Goal: Task Accomplishment & Management: Manage account settings

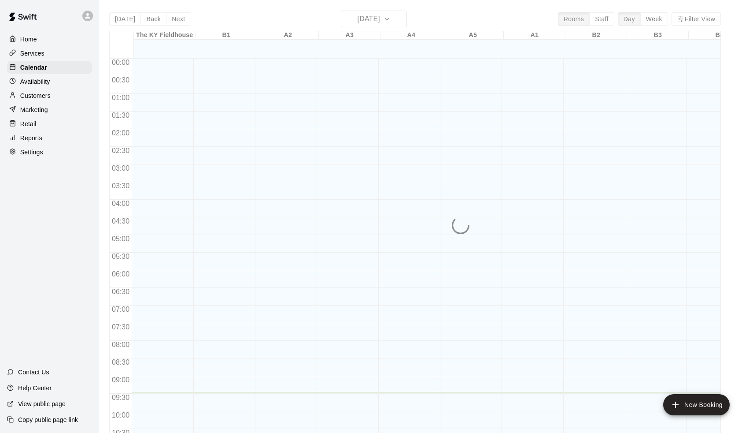
scroll to position [333, 0]
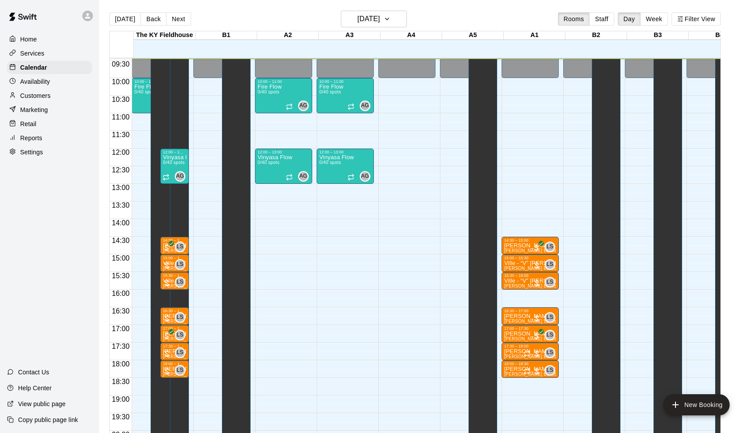
click at [34, 82] on p "Availability" at bounding box center [35, 81] width 30 height 9
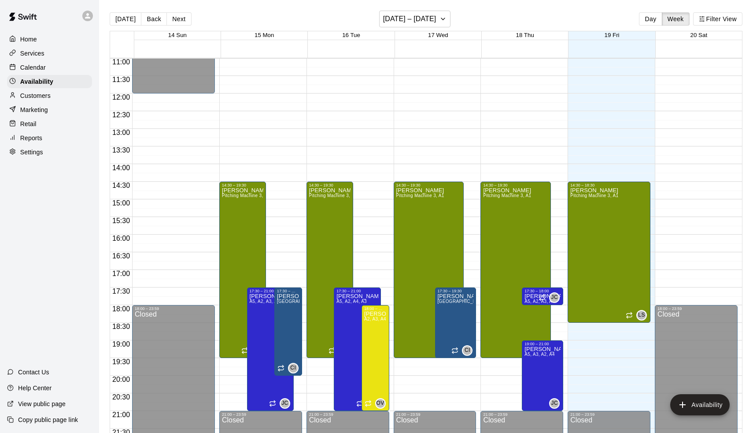
scroll to position [389, 0]
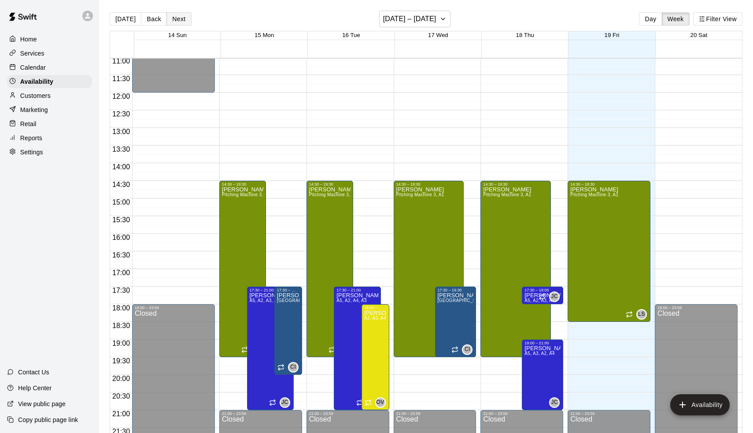
click at [170, 15] on button "Next" at bounding box center [179, 18] width 25 height 13
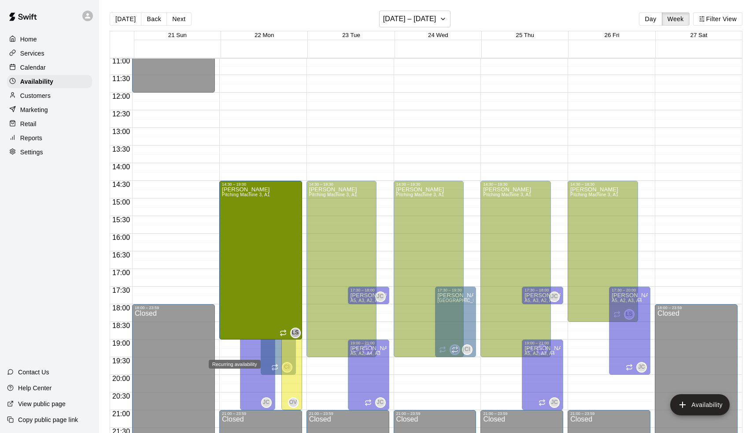
drag, startPoint x: 237, startPoint y: 355, endPoint x: 237, endPoint y: 346, distance: 8.8
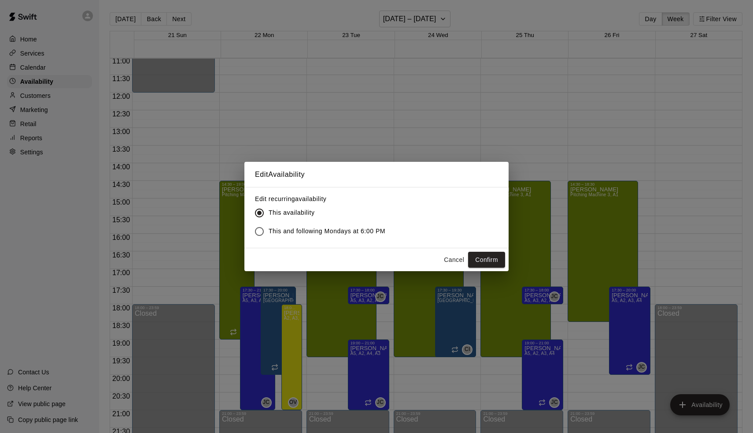
click at [341, 234] on span "This and following Mondays at 6:00 PM" at bounding box center [327, 230] width 117 height 9
click at [496, 262] on button "Confirm" at bounding box center [486, 260] width 37 height 16
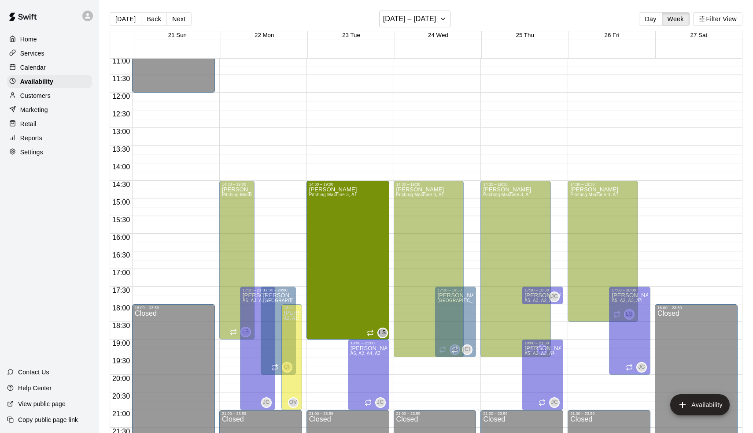
drag, startPoint x: 343, startPoint y: 355, endPoint x: 343, endPoint y: 345, distance: 10.6
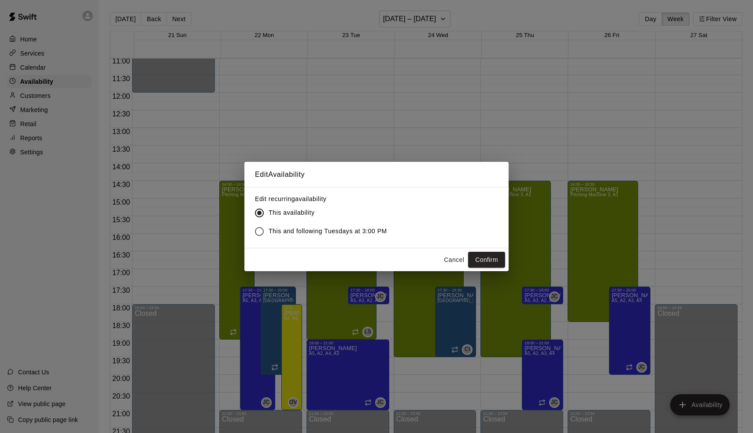
click at [350, 225] on label "This and following Tuesdays at 3:00 PM" at bounding box center [318, 231] width 137 height 19
click at [499, 257] on button "Confirm" at bounding box center [486, 260] width 37 height 16
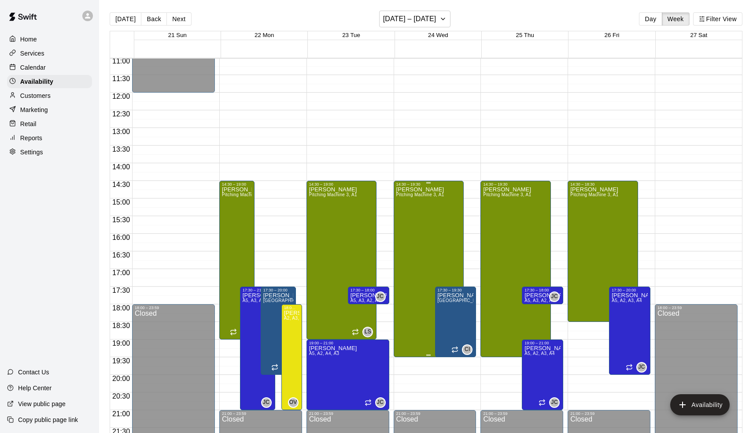
click at [430, 356] on div "[PERSON_NAME] Pitching Machine 3, A1" at bounding box center [421, 402] width 48 height 433
click at [423, 352] on div at bounding box center [376, 216] width 753 height 433
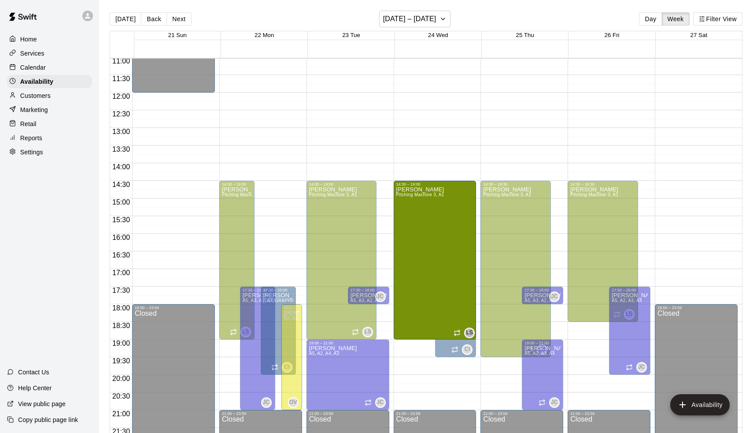
drag, startPoint x: 430, startPoint y: 355, endPoint x: 429, endPoint y: 346, distance: 9.3
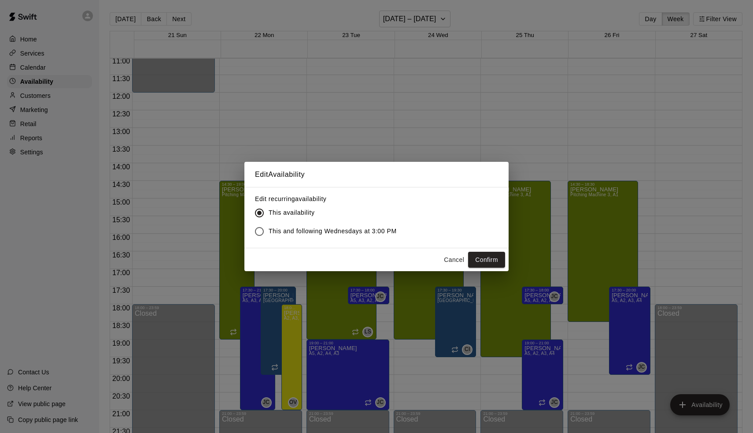
click at [378, 235] on span "This and following Wednesdays at 3:00 PM" at bounding box center [333, 230] width 128 height 9
click at [465, 257] on button "Cancel" at bounding box center [454, 260] width 28 height 16
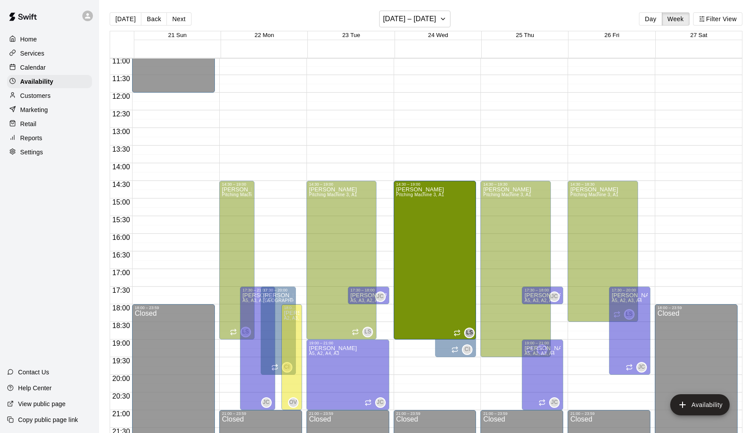
drag, startPoint x: 429, startPoint y: 355, endPoint x: 429, endPoint y: 345, distance: 9.3
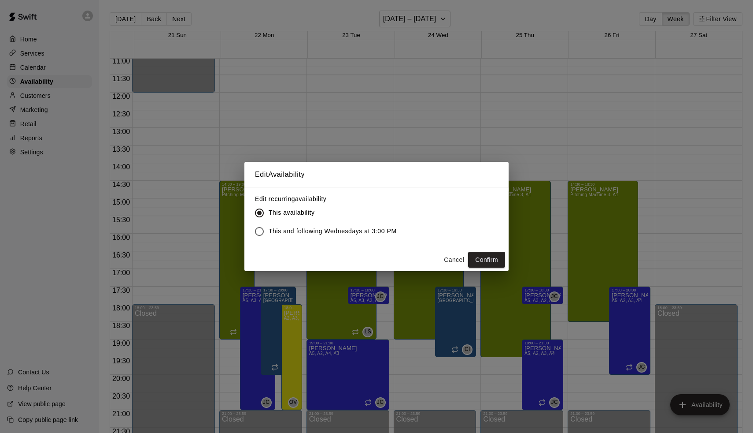
click at [390, 227] on span "This and following Wednesdays at 3:00 PM" at bounding box center [333, 230] width 128 height 9
click at [489, 260] on button "Confirm" at bounding box center [486, 260] width 37 height 16
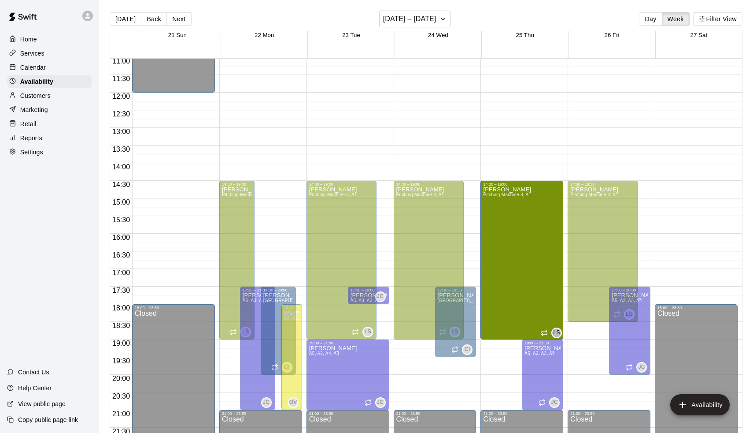
drag, startPoint x: 517, startPoint y: 355, endPoint x: 513, endPoint y: 341, distance: 14.8
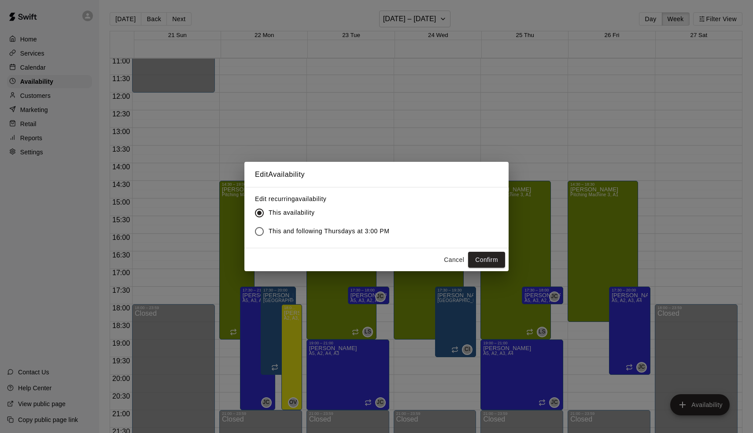
click at [345, 230] on span "This and following Thursdays at 3:00 PM" at bounding box center [329, 230] width 121 height 9
click at [501, 259] on button "Confirm" at bounding box center [486, 260] width 37 height 16
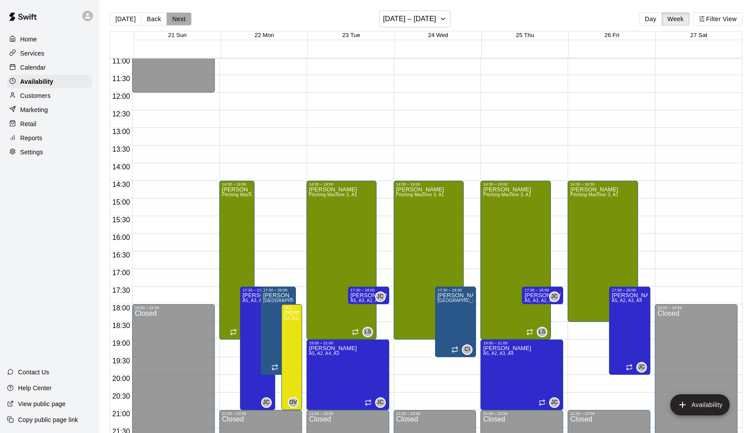
click at [175, 17] on button "Next" at bounding box center [179, 18] width 25 height 13
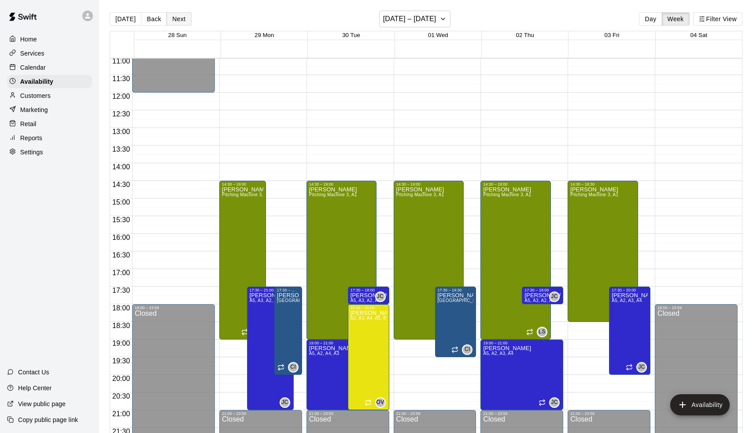
click at [175, 17] on button "Next" at bounding box center [179, 18] width 25 height 13
click at [245, 355] on div at bounding box center [243, 354] width 4 height 1
click at [140, 15] on div at bounding box center [376, 216] width 753 height 433
click at [145, 18] on button "Back" at bounding box center [154, 18] width 26 height 13
click at [175, 19] on button "Next" at bounding box center [179, 18] width 25 height 13
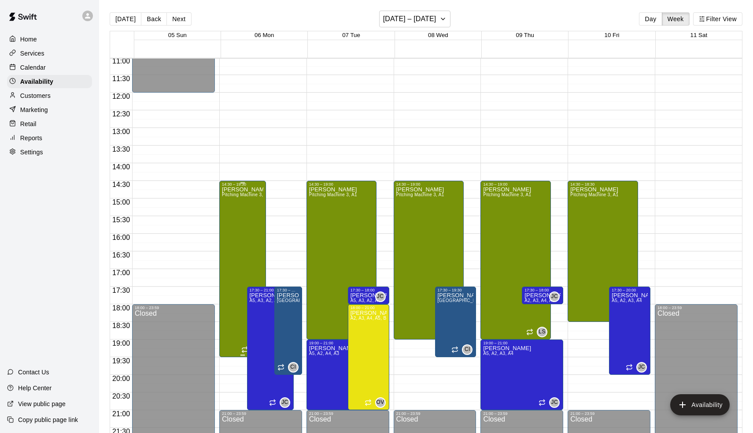
click at [243, 356] on div "[PERSON_NAME] Pitching Machine 3, A1" at bounding box center [242, 402] width 41 height 433
click at [243, 309] on div at bounding box center [376, 216] width 753 height 433
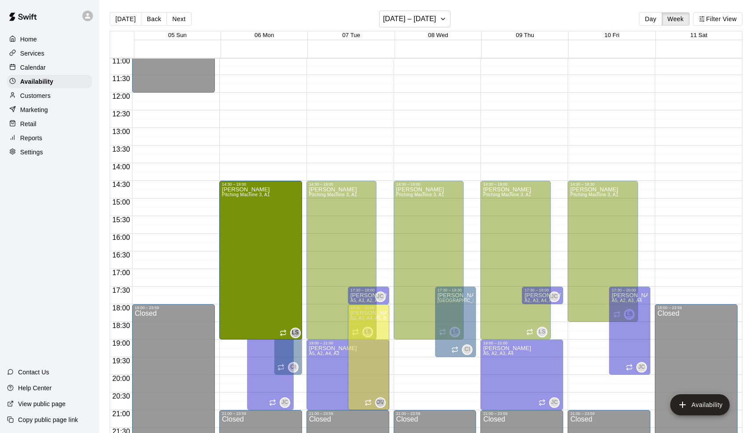
drag, startPoint x: 243, startPoint y: 355, endPoint x: 244, endPoint y: 345, distance: 10.2
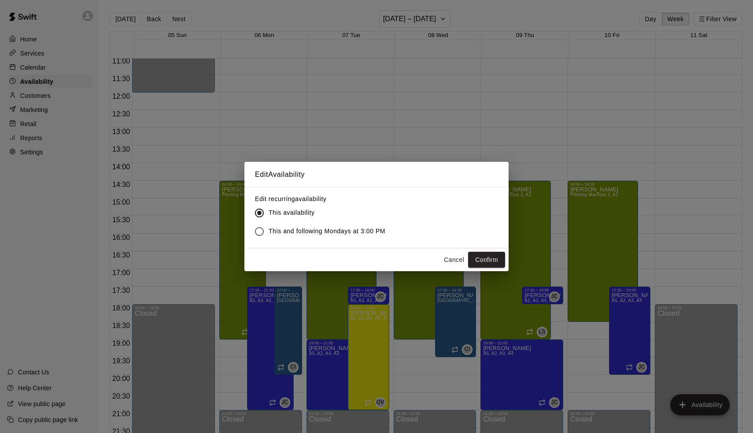
click at [378, 231] on span "This and following Mondays at 3:00 PM" at bounding box center [327, 230] width 117 height 9
click at [476, 254] on button "Confirm" at bounding box center [486, 260] width 37 height 16
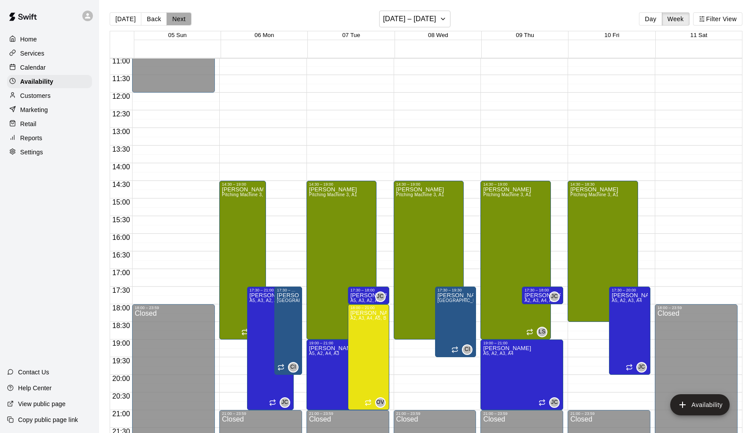
click at [175, 18] on button "Next" at bounding box center [179, 18] width 25 height 13
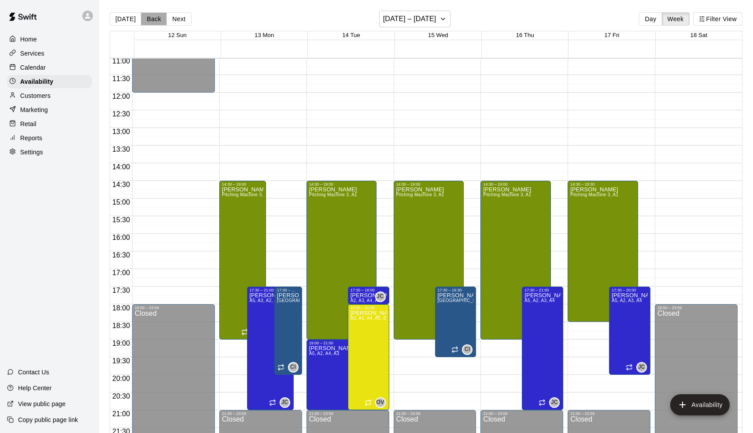
click at [152, 19] on button "Back" at bounding box center [154, 18] width 26 height 13
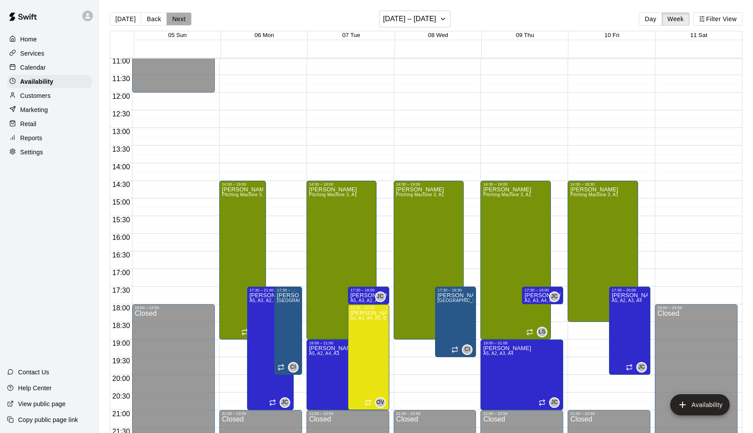
click at [175, 19] on button "Next" at bounding box center [179, 18] width 25 height 13
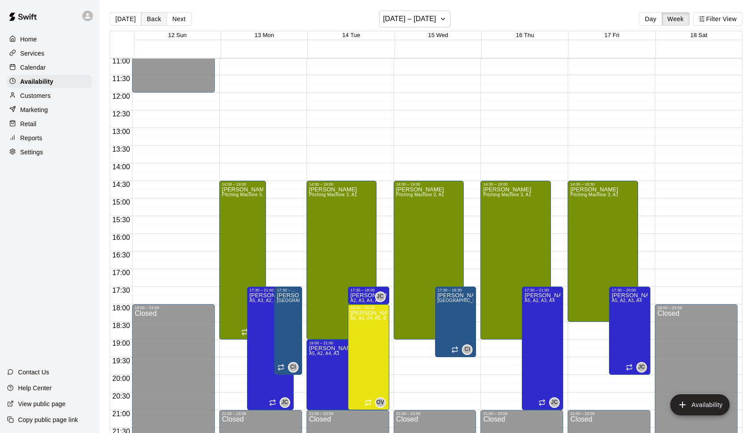
click at [153, 18] on button "Back" at bounding box center [154, 18] width 26 height 13
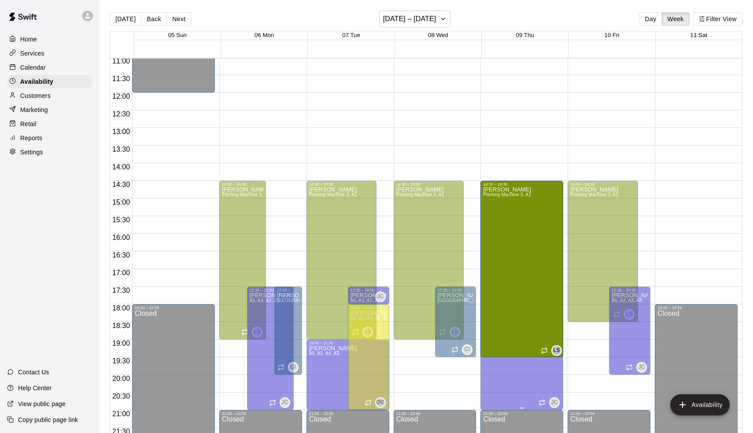
drag, startPoint x: 516, startPoint y: 337, endPoint x: 516, endPoint y: 359, distance: 21.6
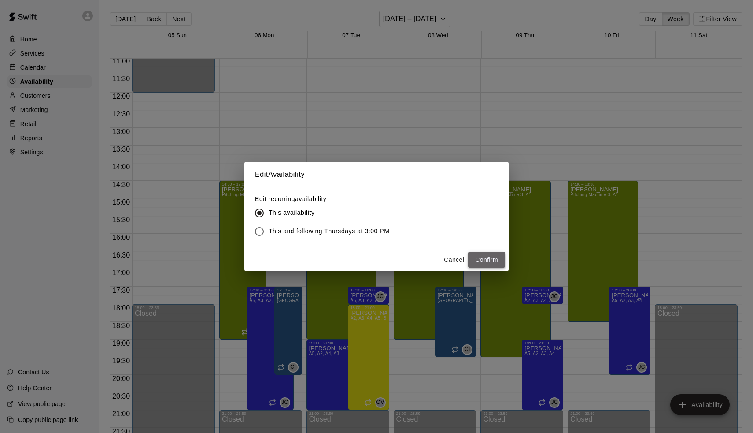
click at [482, 256] on button "Confirm" at bounding box center [486, 260] width 37 height 16
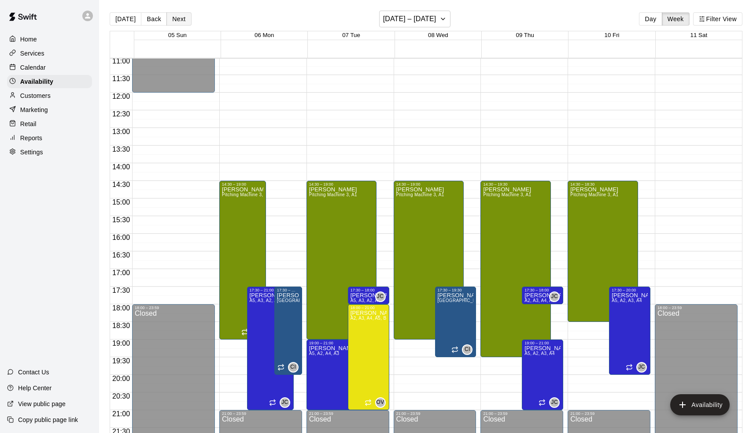
click at [182, 22] on button "Next" at bounding box center [179, 18] width 25 height 13
click at [515, 220] on div "[PERSON_NAME] Pitching Machine 3, A1" at bounding box center [507, 402] width 48 height 433
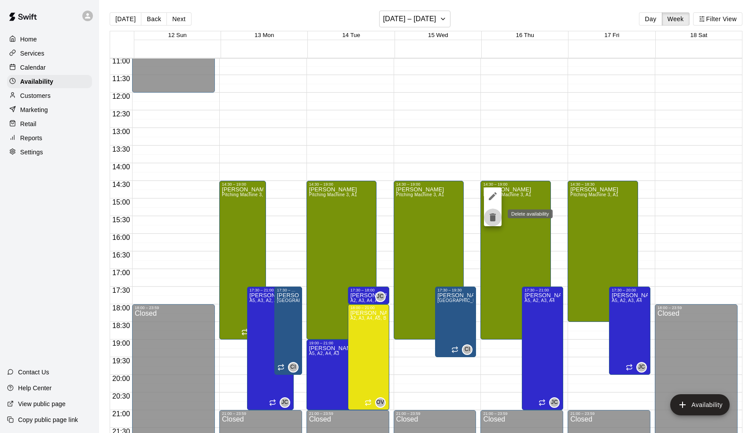
click at [489, 217] on icon "delete" at bounding box center [493, 217] width 11 height 11
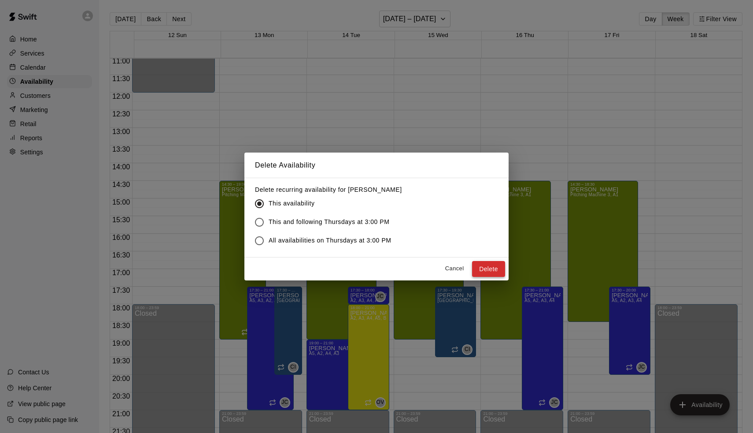
click at [486, 272] on button "Delete" at bounding box center [488, 269] width 33 height 16
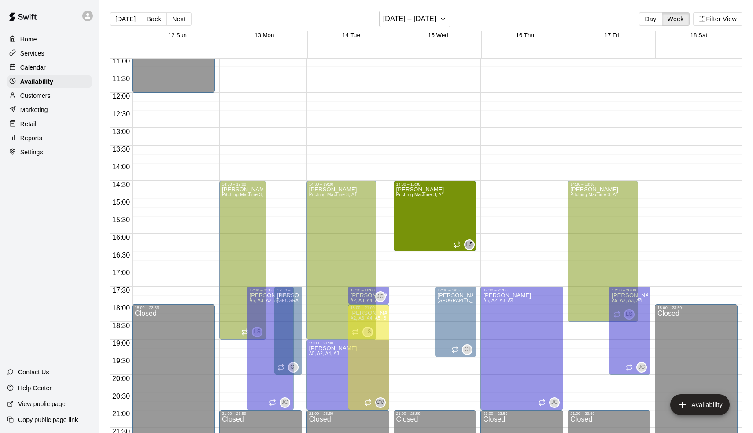
drag, startPoint x: 430, startPoint y: 337, endPoint x: 421, endPoint y: 252, distance: 85.5
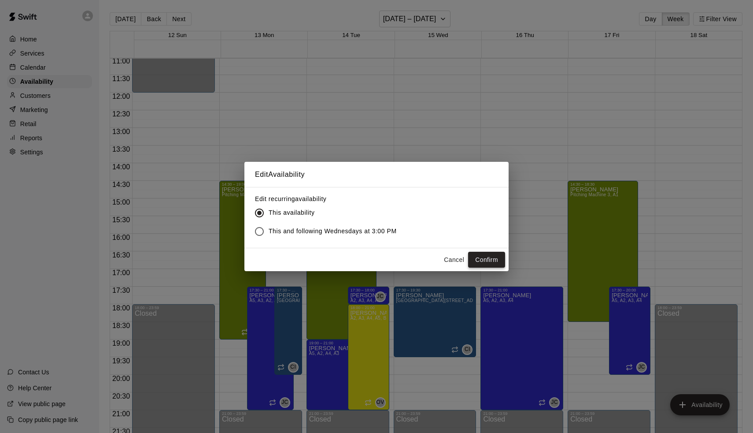
click at [487, 259] on button "Confirm" at bounding box center [486, 260] width 37 height 16
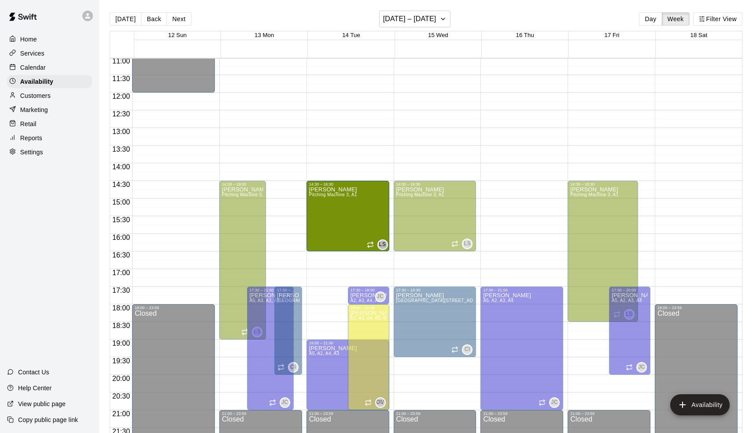
drag, startPoint x: 341, startPoint y: 337, endPoint x: 349, endPoint y: 253, distance: 85.0
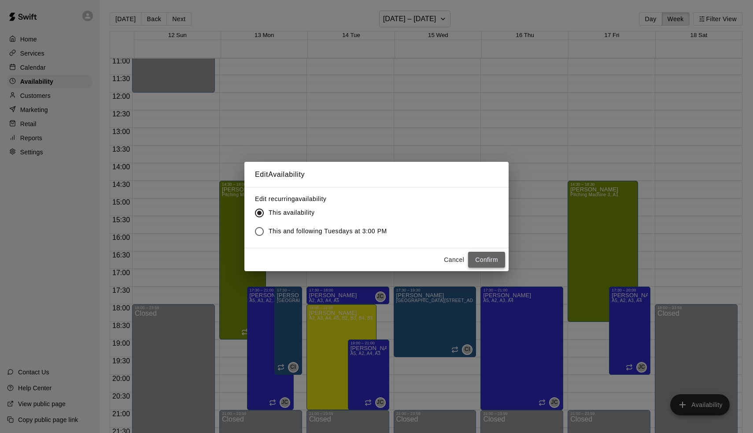
click at [477, 254] on button "Confirm" at bounding box center [486, 260] width 37 height 16
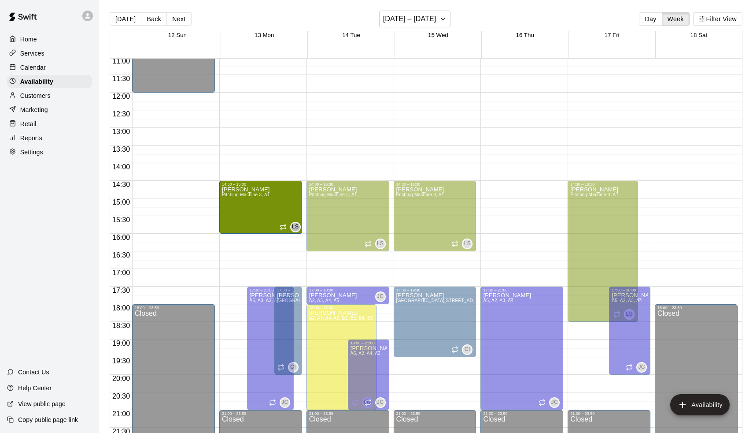
drag, startPoint x: 243, startPoint y: 338, endPoint x: 241, endPoint y: 236, distance: 101.8
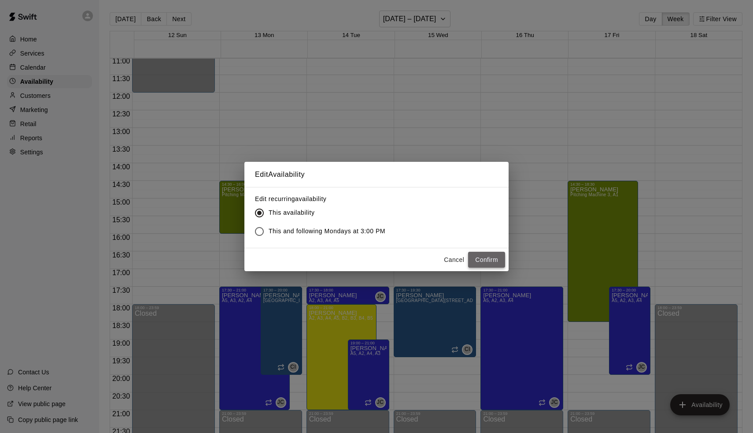
click at [483, 253] on button "Confirm" at bounding box center [486, 260] width 37 height 16
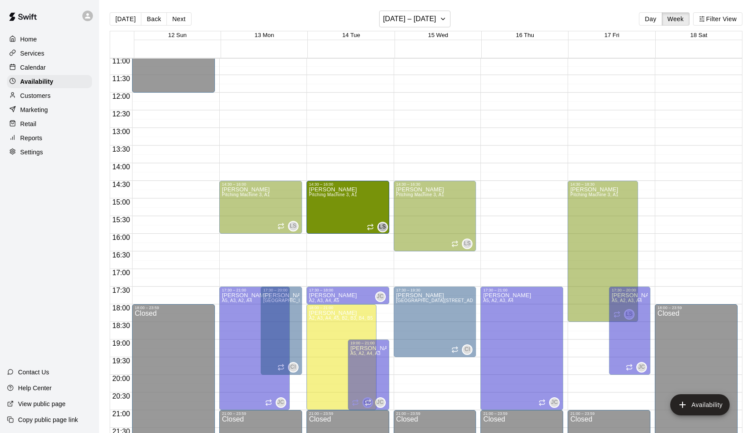
drag, startPoint x: 350, startPoint y: 250, endPoint x: 348, endPoint y: 235, distance: 14.7
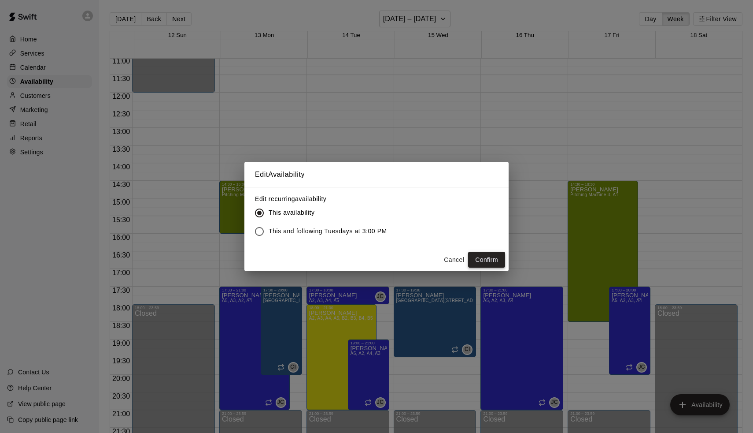
click at [489, 257] on button "Confirm" at bounding box center [486, 260] width 37 height 16
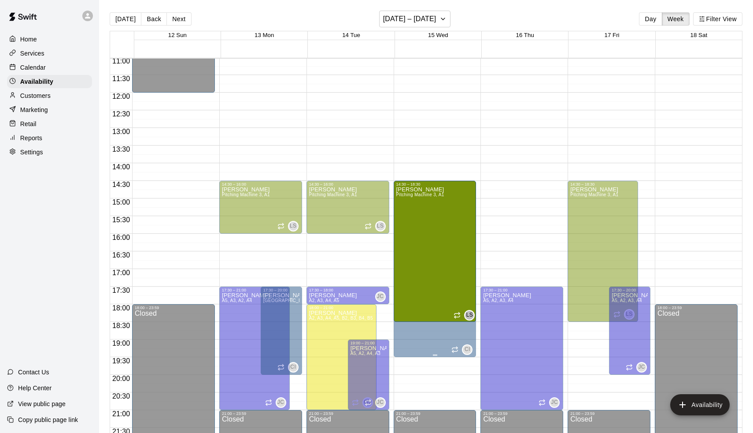
drag, startPoint x: 437, startPoint y: 250, endPoint x: 438, endPoint y: 328, distance: 78.0
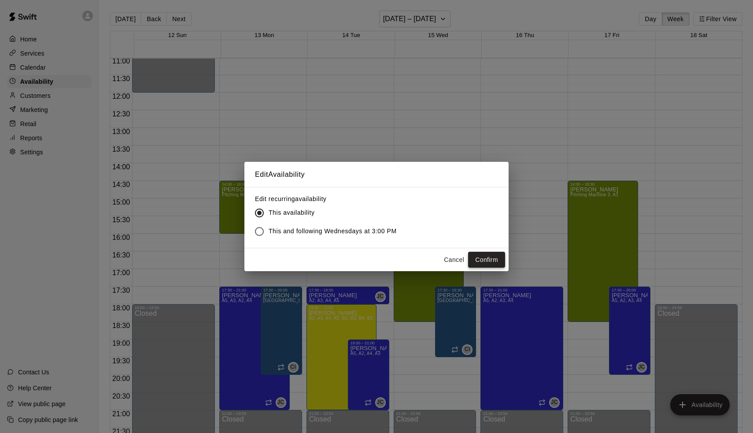
click at [491, 262] on button "Confirm" at bounding box center [486, 260] width 37 height 16
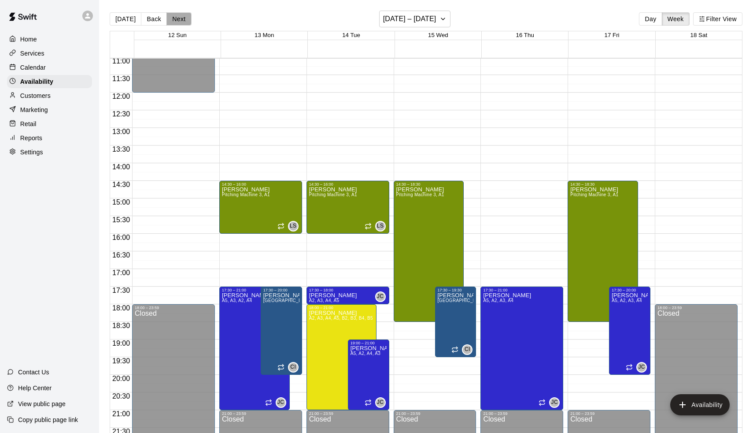
click at [181, 18] on button "Next" at bounding box center [179, 18] width 25 height 13
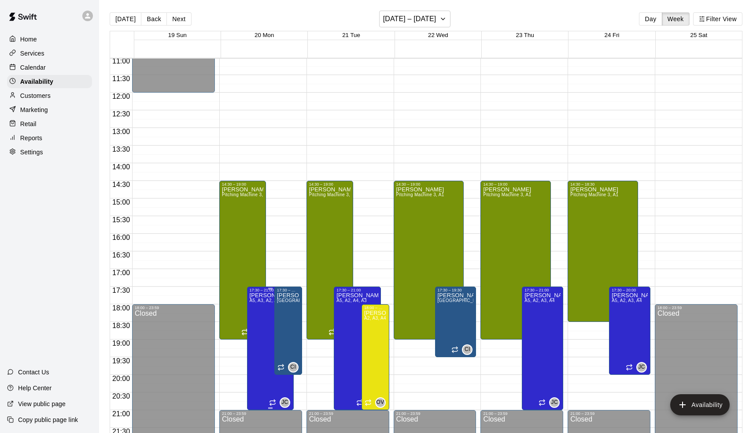
click at [253, 290] on div "17:30 – 21:00" at bounding box center [270, 290] width 41 height 4
click at [246, 247] on div at bounding box center [376, 216] width 753 height 433
click at [240, 245] on div "[PERSON_NAME] Pitching Machine 3, A1" at bounding box center [242, 402] width 41 height 433
click at [234, 213] on icon "delete" at bounding box center [232, 217] width 11 height 11
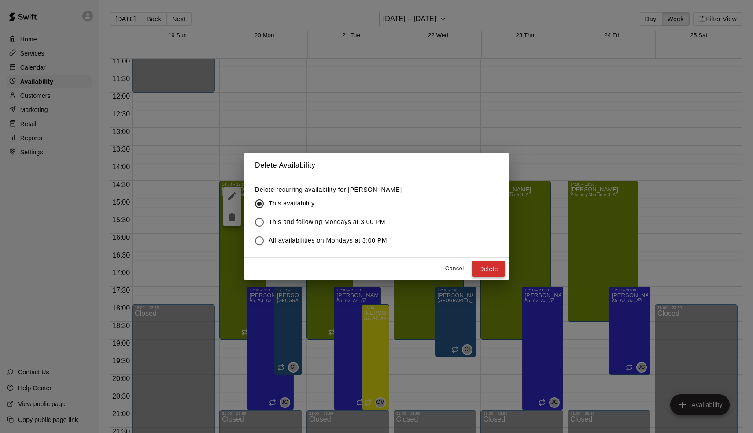
click at [498, 272] on button "Delete" at bounding box center [488, 269] width 33 height 16
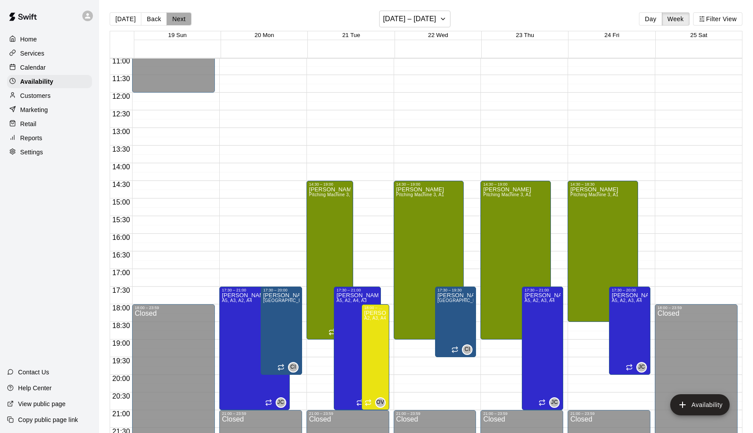
click at [180, 18] on button "Next" at bounding box center [179, 18] width 25 height 13
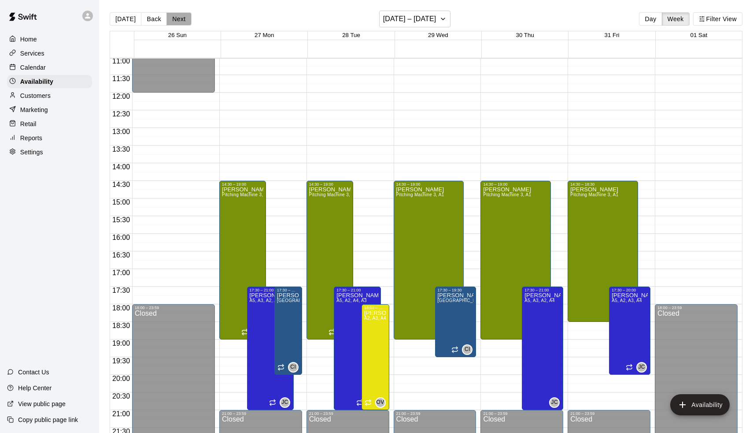
click at [180, 18] on button "Next" at bounding box center [179, 18] width 25 height 13
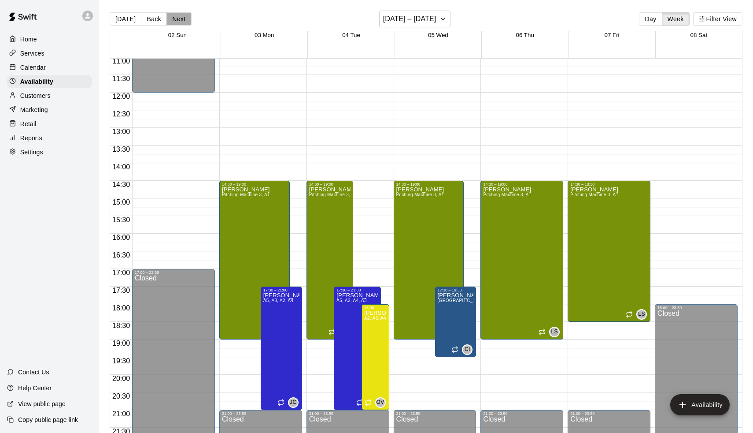
click at [180, 18] on button "Next" at bounding box center [179, 18] width 25 height 13
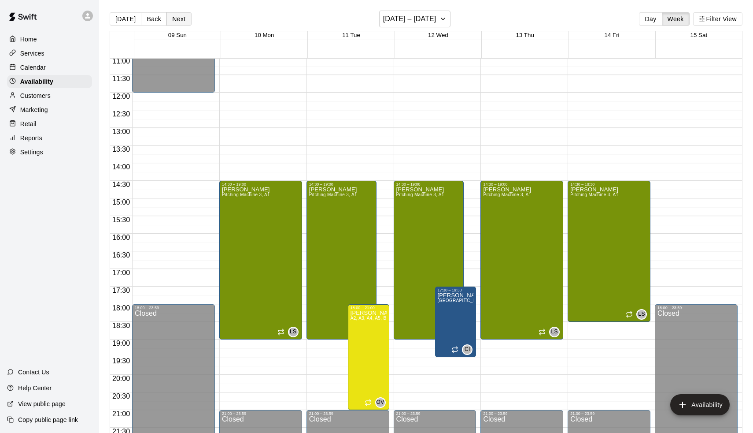
click at [180, 18] on button "Next" at bounding box center [179, 18] width 25 height 13
click at [163, 22] on button "Back" at bounding box center [154, 18] width 26 height 13
click at [181, 22] on button "Next" at bounding box center [179, 18] width 25 height 13
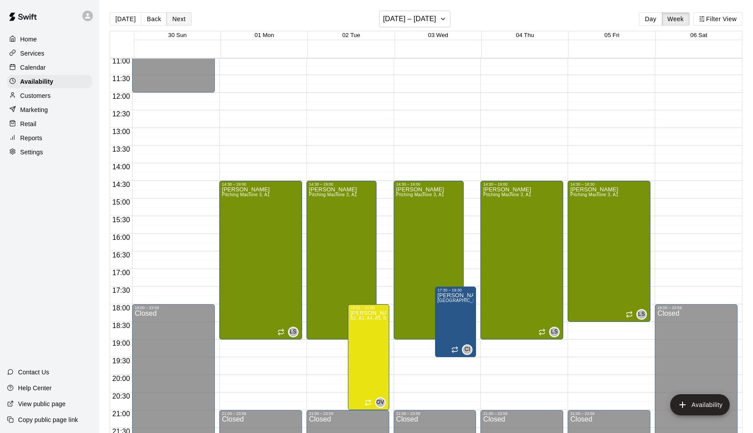
click at [181, 22] on button "Next" at bounding box center [179, 18] width 25 height 13
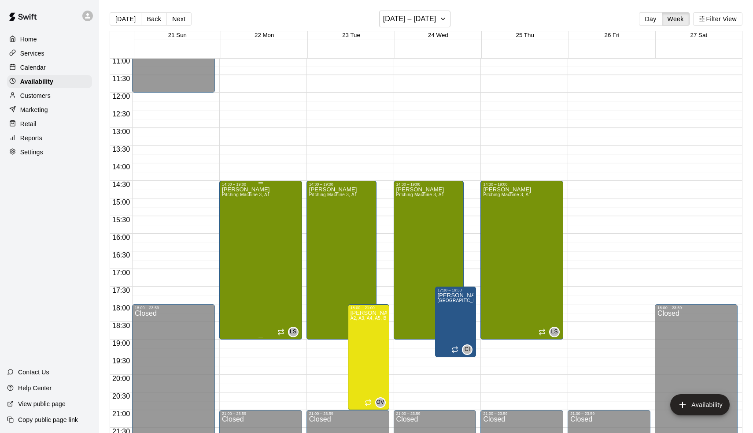
click at [250, 211] on div "[PERSON_NAME] Pitching Machine 3, A1" at bounding box center [246, 402] width 48 height 433
click at [241, 222] on div at bounding box center [376, 216] width 753 height 433
click at [268, 216] on div "[PERSON_NAME] Pitching Machine 3, A1" at bounding box center [246, 402] width 48 height 433
click at [234, 216] on icon "delete" at bounding box center [232, 217] width 6 height 8
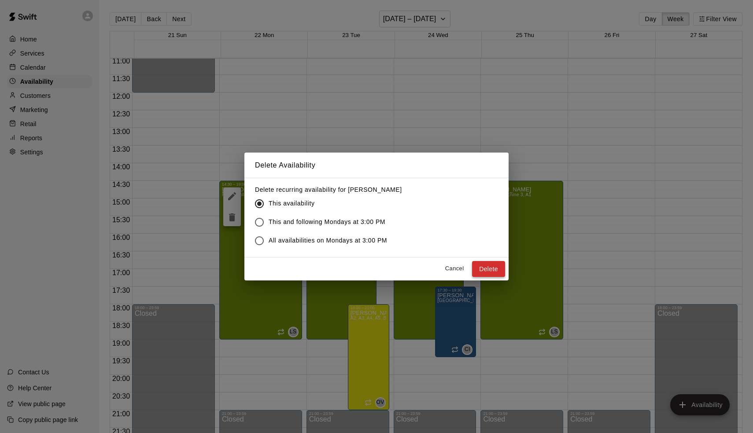
click at [493, 266] on button "Delete" at bounding box center [488, 269] width 33 height 16
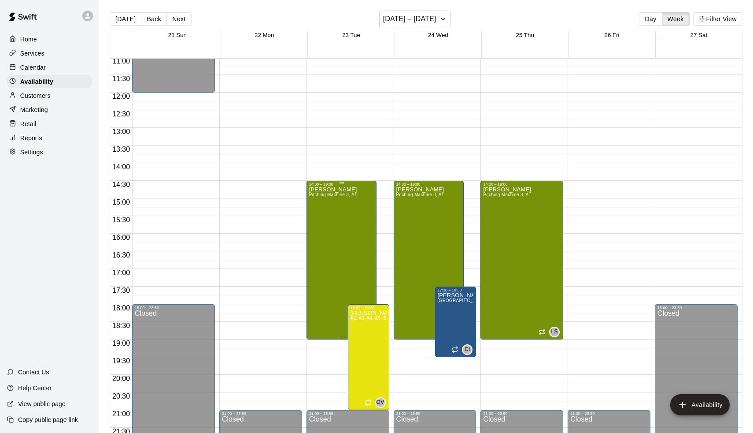
click at [354, 225] on div "[PERSON_NAME] Pitching Machine 3, A1" at bounding box center [333, 402] width 48 height 433
click at [319, 217] on icon "delete" at bounding box center [319, 217] width 6 height 8
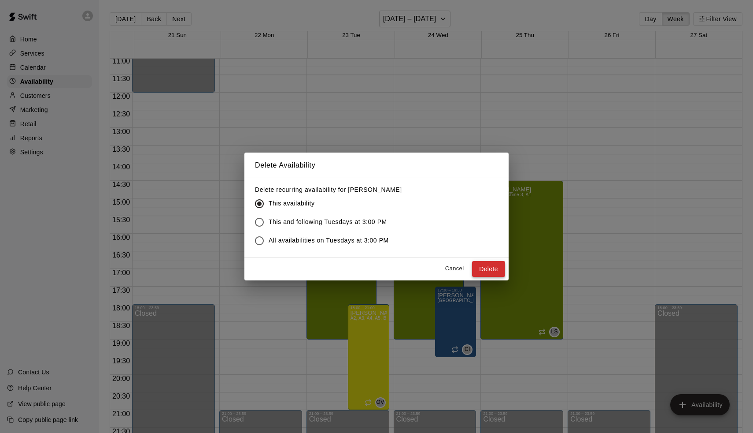
click at [492, 270] on button "Delete" at bounding box center [488, 269] width 33 height 16
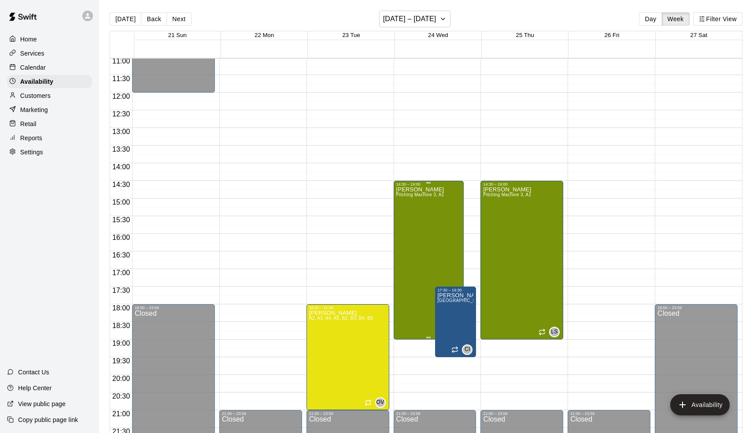
click at [439, 233] on div "[PERSON_NAME] Pitching Machine 3, A1" at bounding box center [421, 402] width 48 height 433
click at [409, 222] on icon "delete" at bounding box center [406, 217] width 11 height 11
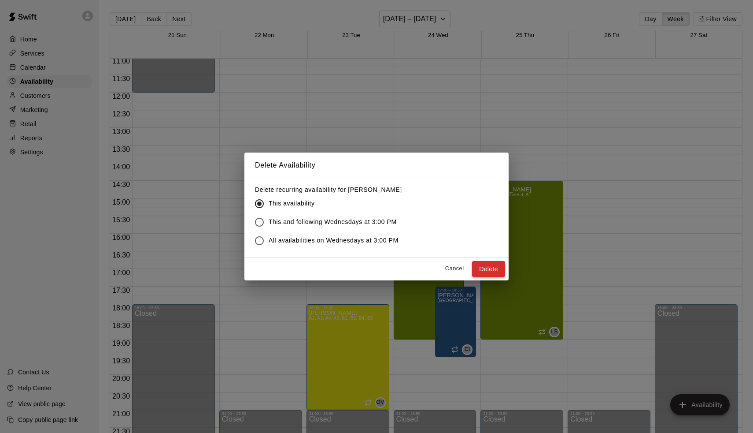
click at [490, 268] on button "Delete" at bounding box center [488, 269] width 33 height 16
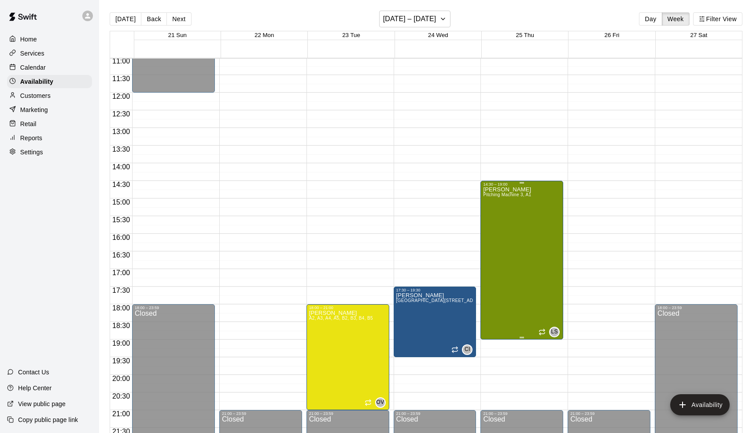
click at [522, 247] on div "[PERSON_NAME] Pitching Machine 3, A1" at bounding box center [507, 402] width 48 height 433
click at [498, 220] on icon "delete" at bounding box center [493, 217] width 11 height 11
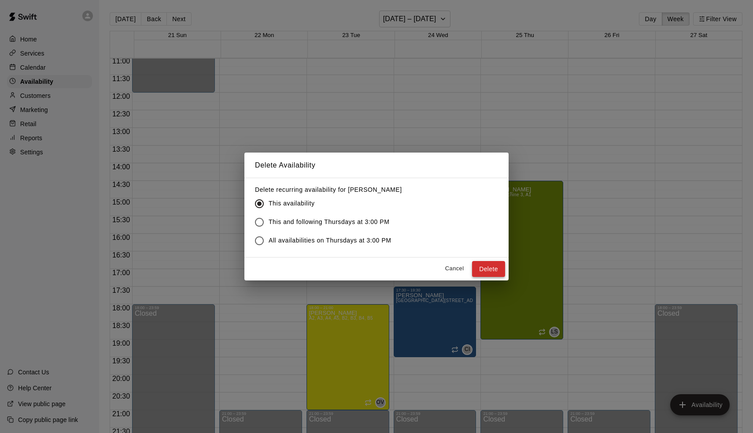
click at [493, 263] on button "Delete" at bounding box center [488, 269] width 33 height 16
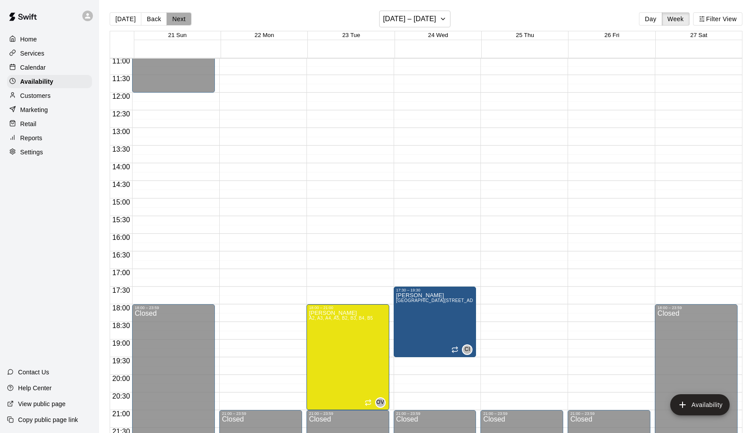
click at [180, 13] on button "Next" at bounding box center [179, 18] width 25 height 13
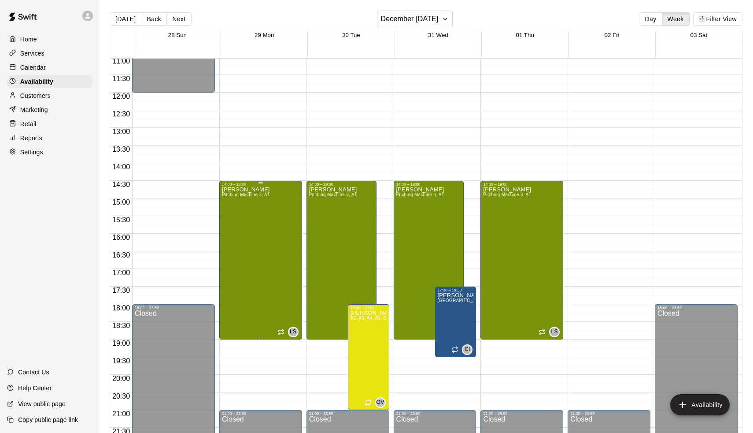
click at [282, 218] on div "[PERSON_NAME] Pitching Machine 3, A1 LS" at bounding box center [261, 402] width 78 height 433
click at [234, 218] on icon "delete" at bounding box center [232, 217] width 6 height 8
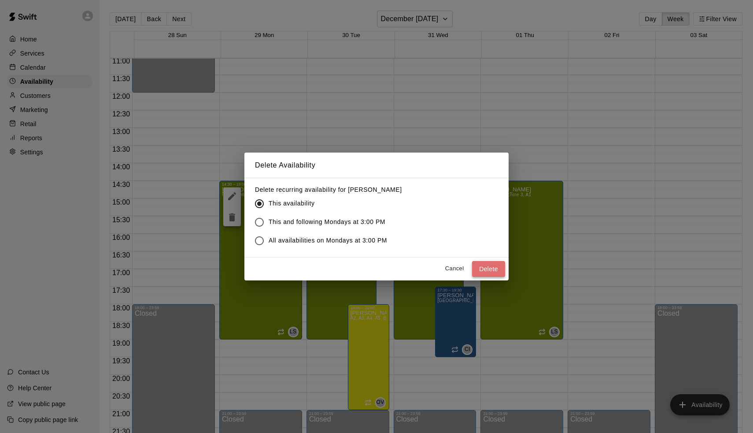
click at [486, 266] on button "Delete" at bounding box center [488, 269] width 33 height 16
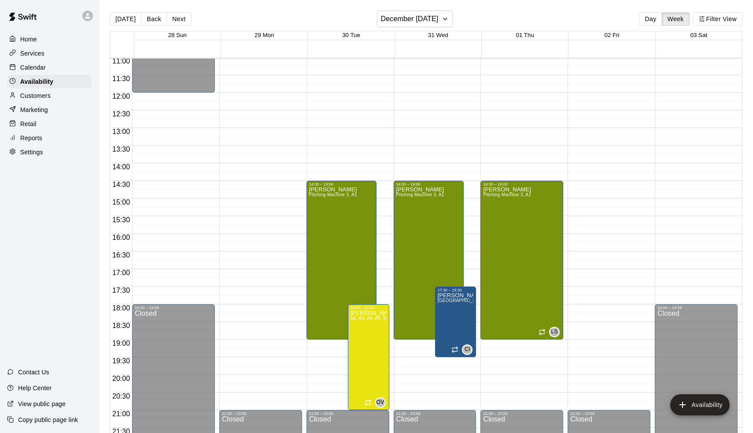
click at [330, 234] on div "[PERSON_NAME] Pitching Machine 3, A1" at bounding box center [333, 402] width 48 height 433
click at [317, 224] on button "delete" at bounding box center [319, 217] width 18 height 18
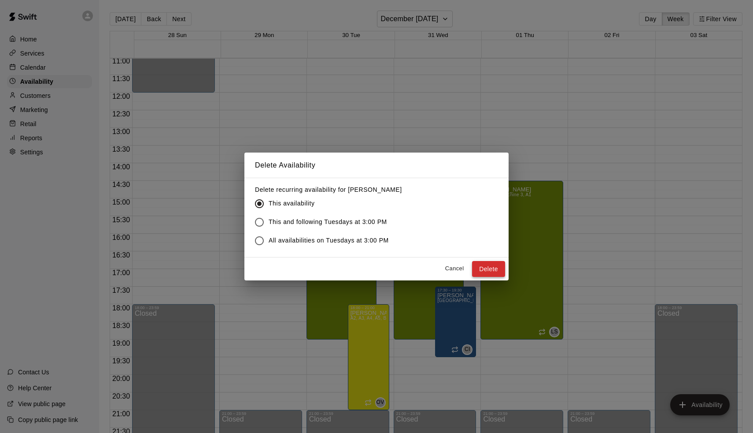
click at [484, 271] on button "Delete" at bounding box center [488, 269] width 33 height 16
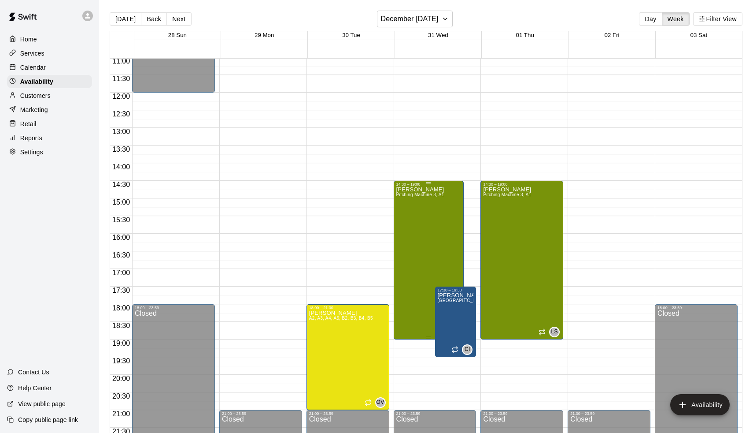
click at [444, 241] on div "[PERSON_NAME] Pitching Machine 3, A1" at bounding box center [421, 402] width 48 height 433
click at [410, 221] on icon "delete" at bounding box center [406, 217] width 11 height 11
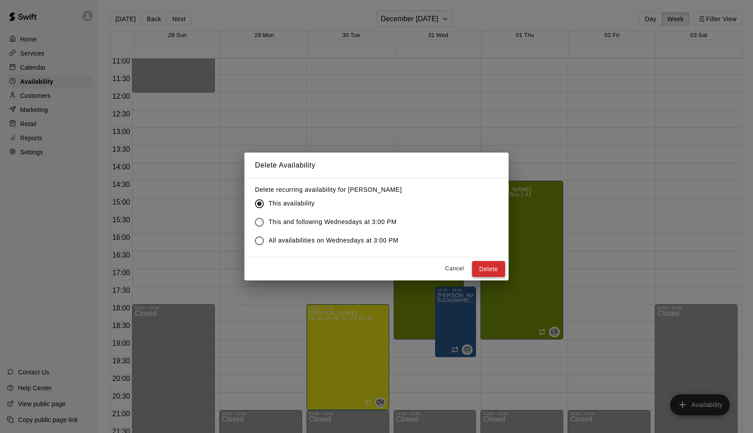
click at [496, 267] on button "Delete" at bounding box center [488, 269] width 33 height 16
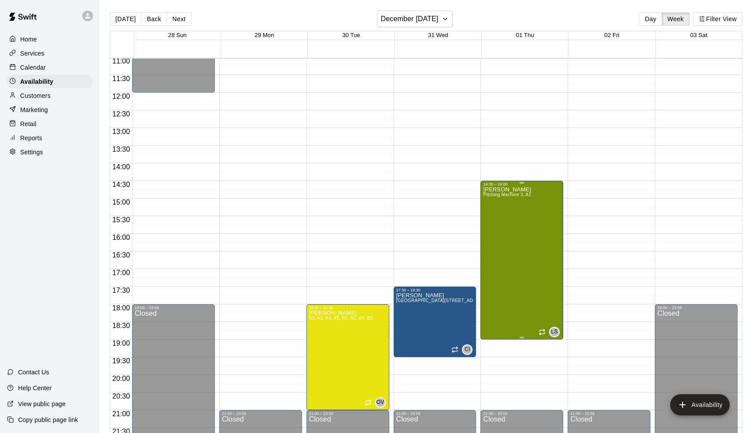
click at [519, 237] on div "[PERSON_NAME] Pitching Machine 3, A1" at bounding box center [507, 402] width 48 height 433
click at [492, 221] on icon "delete" at bounding box center [493, 217] width 6 height 8
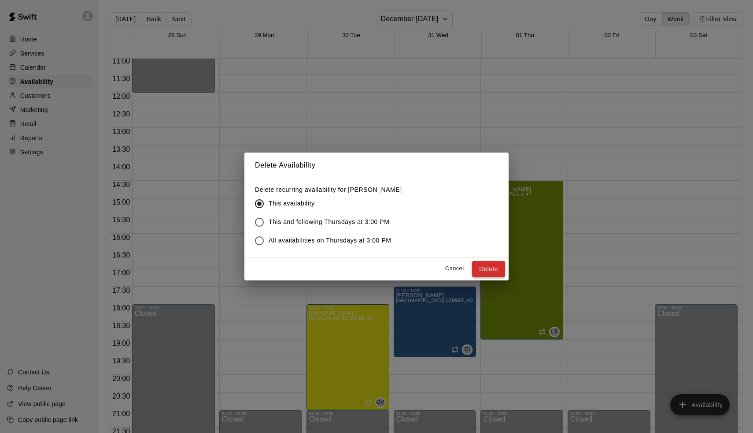
click at [486, 265] on button "Delete" at bounding box center [488, 269] width 33 height 16
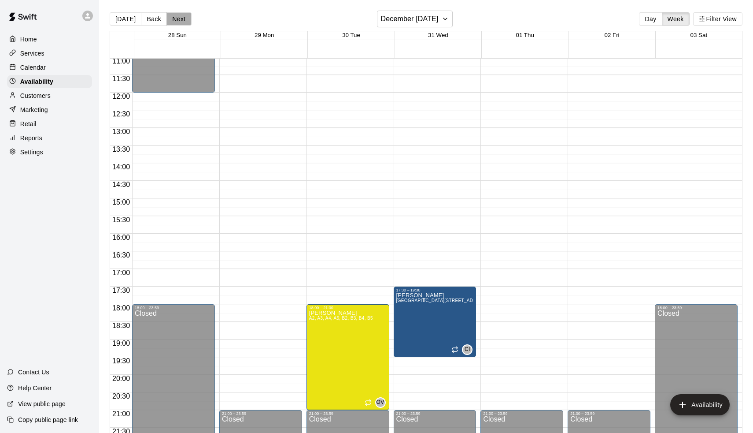
click at [185, 23] on button "Next" at bounding box center [179, 18] width 25 height 13
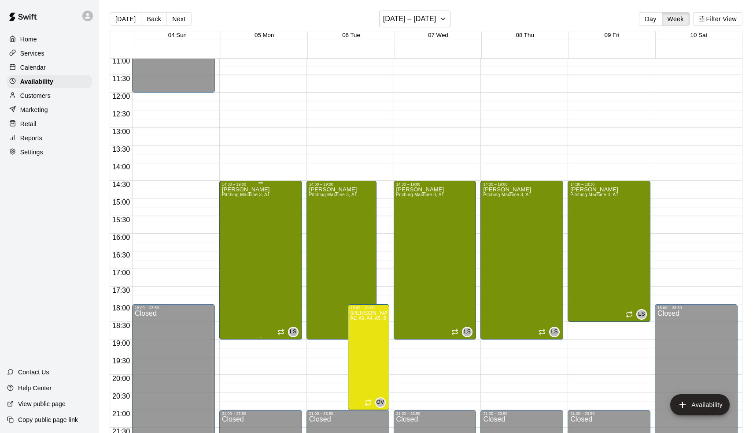
click at [261, 197] on span "Pitching Machine 3, A1" at bounding box center [246, 194] width 48 height 5
click at [230, 226] on icon "delete" at bounding box center [232, 223] width 11 height 11
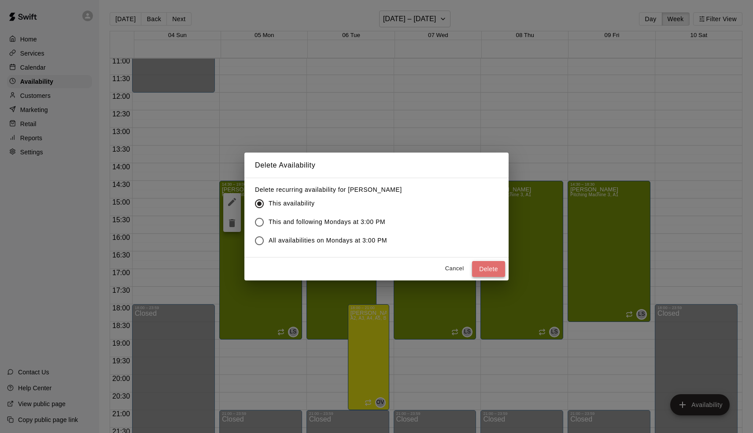
click at [489, 265] on button "Delete" at bounding box center [488, 269] width 33 height 16
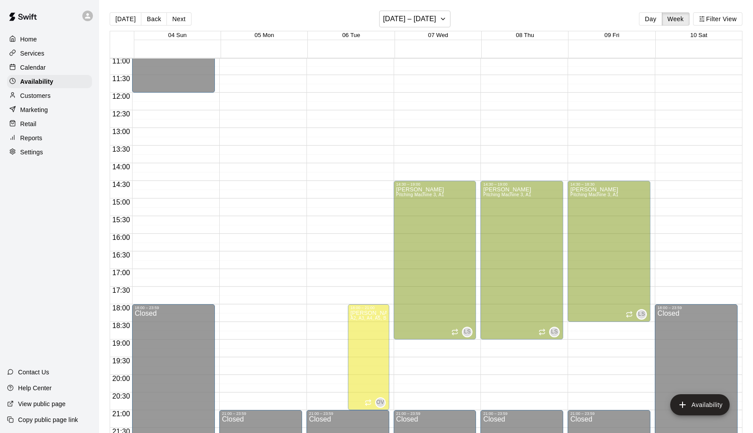
click at [343, 209] on div "[PERSON_NAME] Pitching Machine 3, A1" at bounding box center [333, 402] width 48 height 433
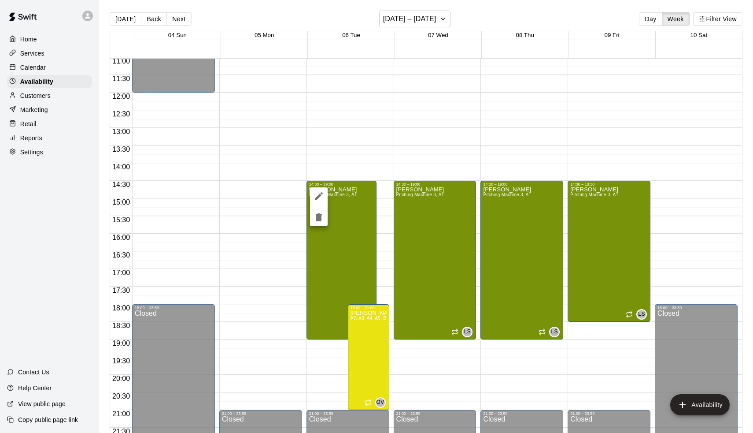
click at [328, 216] on div at bounding box center [376, 216] width 753 height 433
click at [315, 219] on div "[PERSON_NAME] Pitching Machine 3, A1" at bounding box center [333, 402] width 48 height 433
click at [315, 219] on icon "delete" at bounding box center [319, 217] width 11 height 11
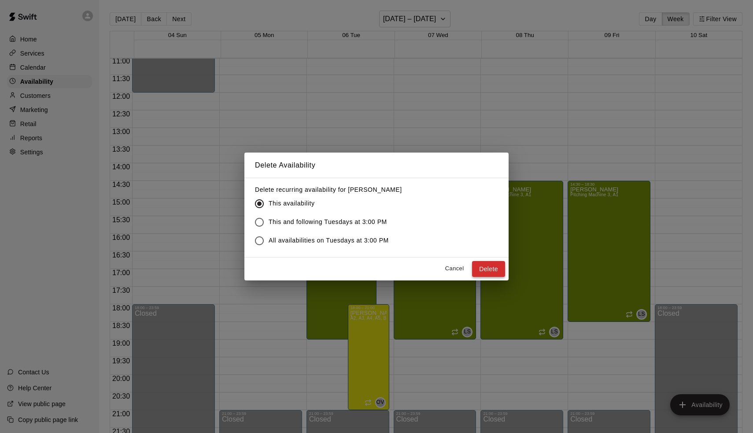
click at [500, 271] on button "Delete" at bounding box center [488, 269] width 33 height 16
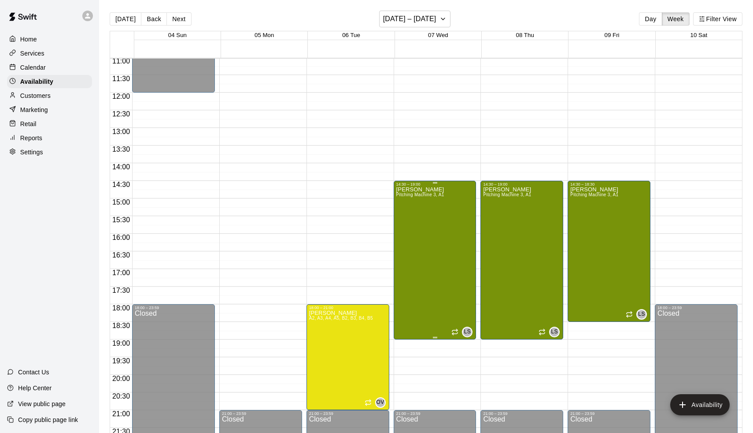
click at [451, 220] on div "[PERSON_NAME] Pitching Machine 3, A1 LS" at bounding box center [436, 402] width 78 height 433
click at [411, 217] on icon "delete" at bounding box center [406, 217] width 11 height 11
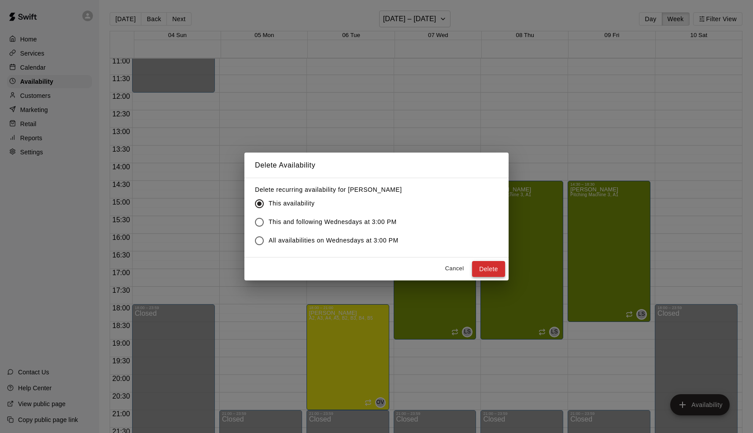
click at [489, 264] on button "Delete" at bounding box center [488, 269] width 33 height 16
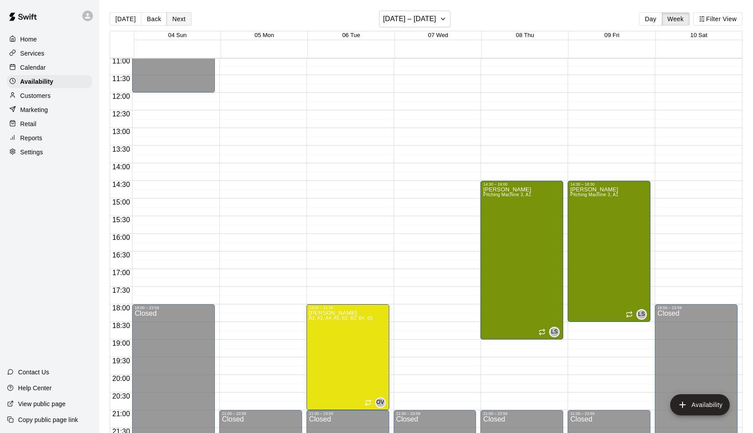
click at [174, 18] on button "Next" at bounding box center [179, 18] width 25 height 13
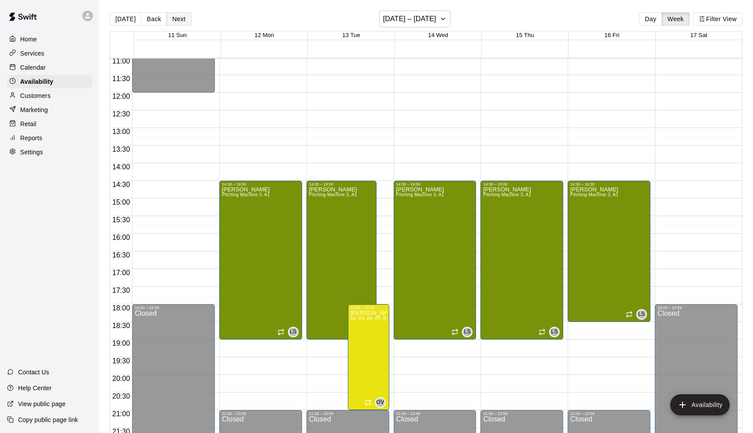
click at [177, 19] on button "Next" at bounding box center [179, 18] width 25 height 13
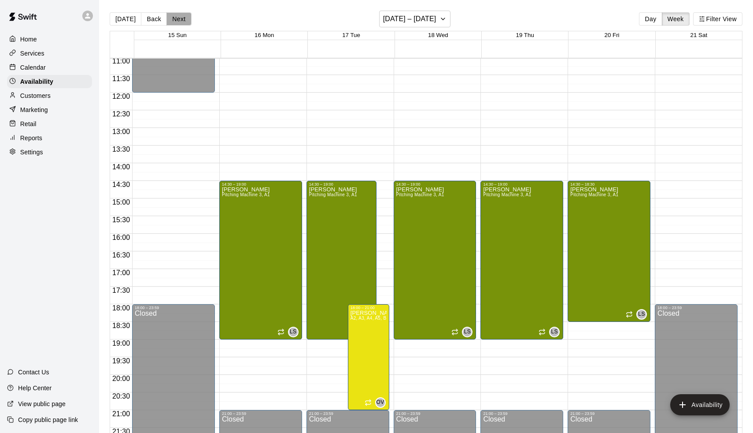
click at [177, 19] on button "Next" at bounding box center [179, 18] width 25 height 13
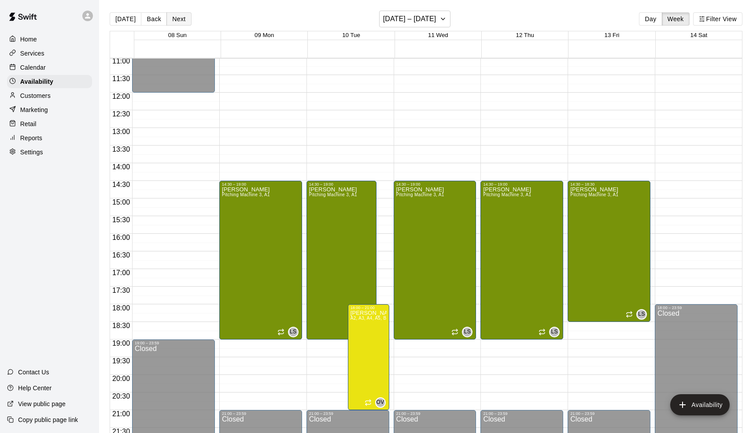
click at [177, 19] on button "Next" at bounding box center [179, 18] width 25 height 13
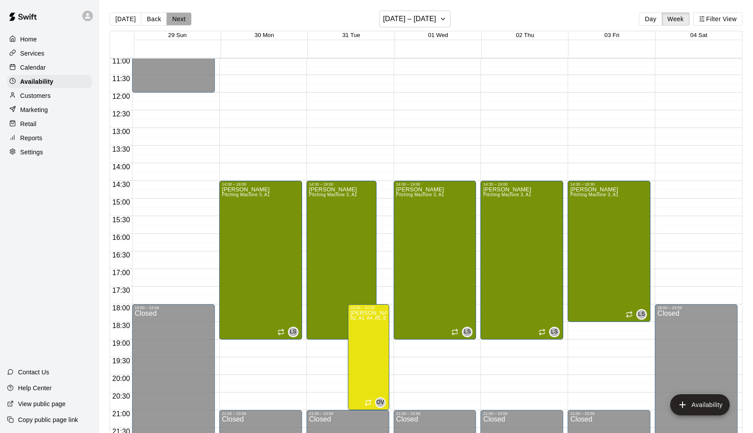
click at [177, 19] on button "Next" at bounding box center [179, 18] width 25 height 13
click at [121, 20] on button "[DATE]" at bounding box center [126, 18] width 32 height 13
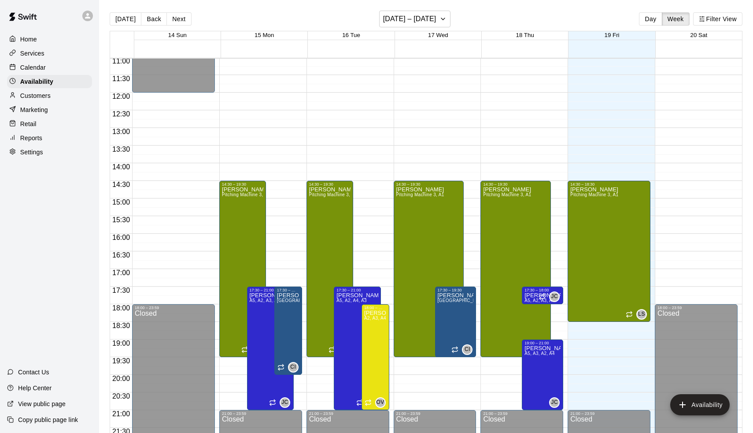
click at [39, 64] on p "Calendar" at bounding box center [33, 67] width 26 height 9
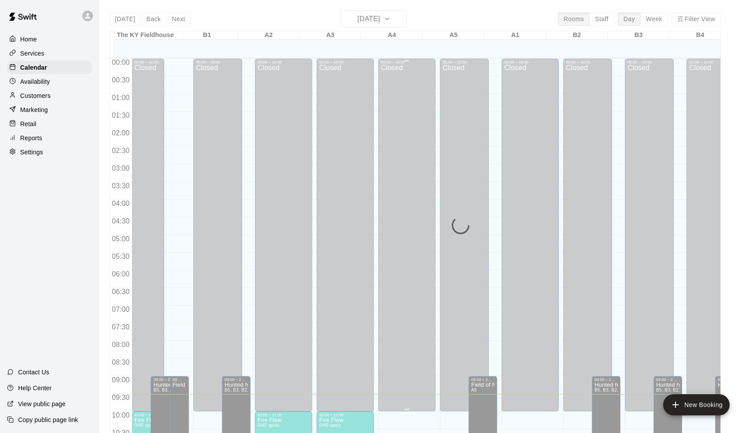
scroll to position [335, 0]
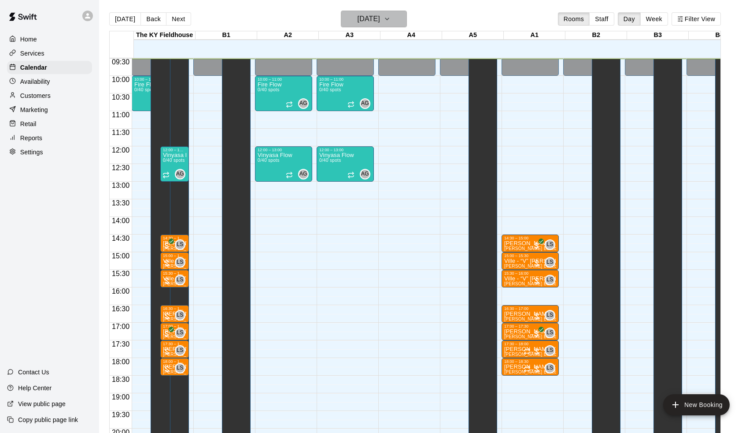
click at [367, 22] on h6 "[DATE]" at bounding box center [369, 19] width 22 height 12
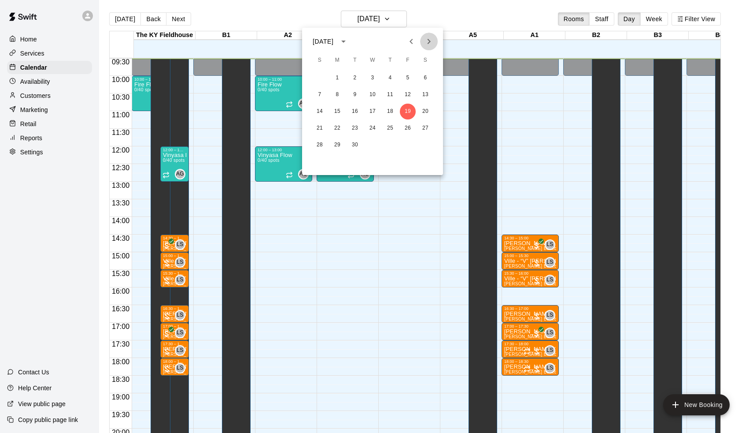
click at [429, 43] on icon "Next month" at bounding box center [429, 41] width 3 height 5
click at [341, 128] on button "20" at bounding box center [338, 128] width 16 height 16
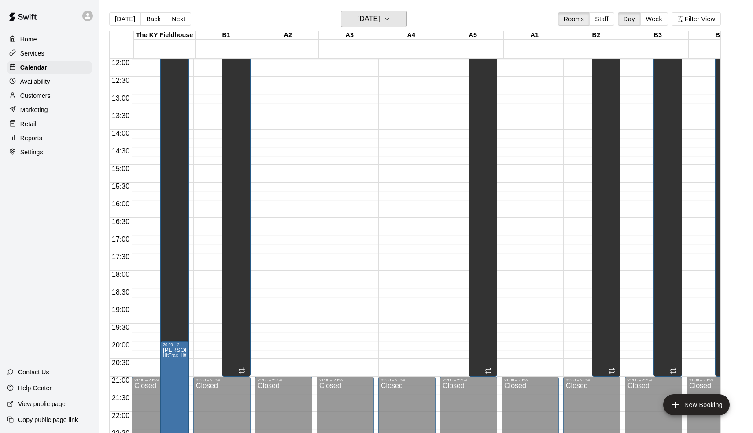
scroll to position [380, 0]
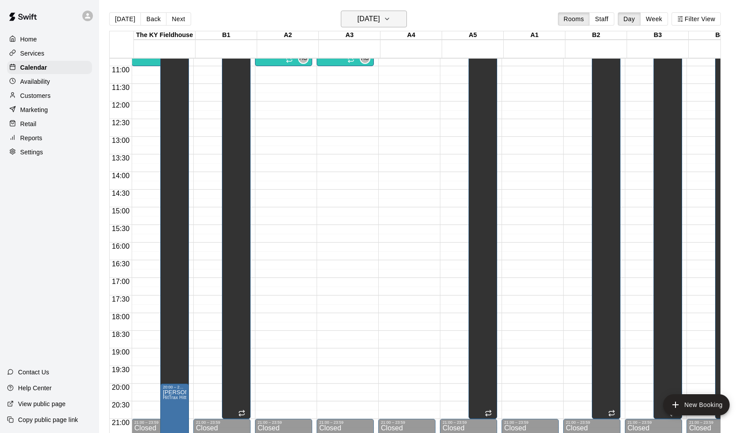
click at [360, 21] on h6 "[DATE]" at bounding box center [369, 19] width 22 height 12
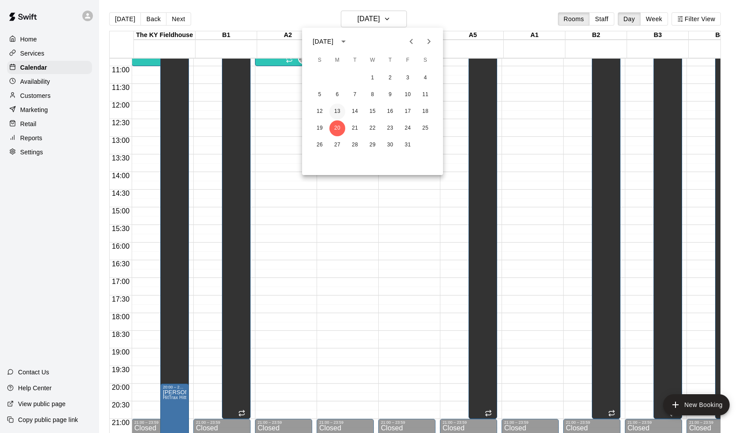
click at [334, 110] on button "13" at bounding box center [338, 112] width 16 height 16
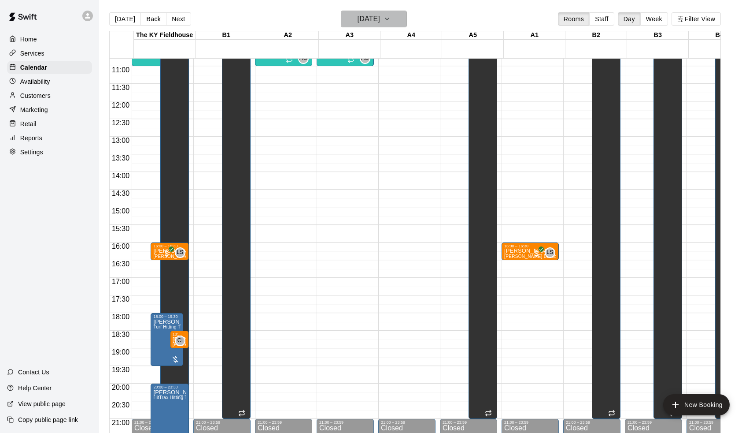
click at [363, 19] on h6 "[DATE]" at bounding box center [369, 19] width 22 height 12
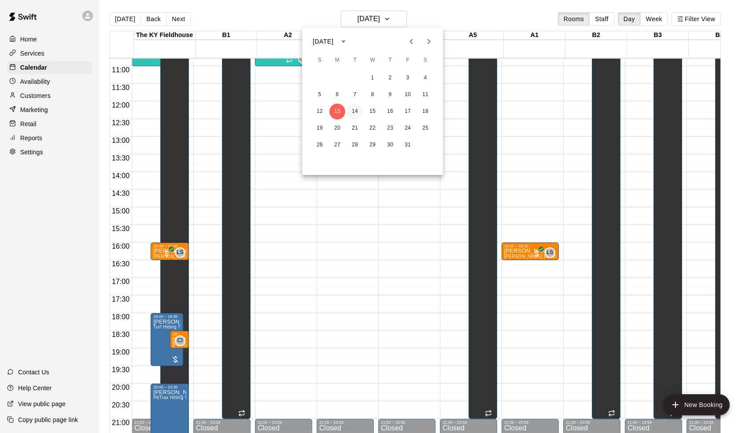
click at [357, 107] on button "14" at bounding box center [355, 112] width 16 height 16
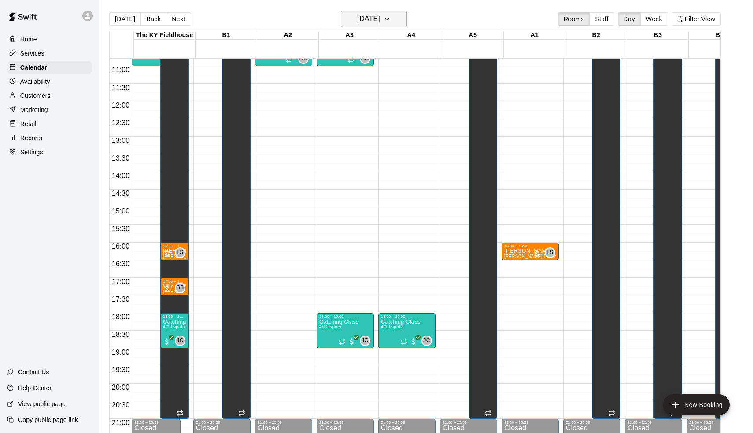
click at [378, 24] on h6 "[DATE]" at bounding box center [369, 19] width 22 height 12
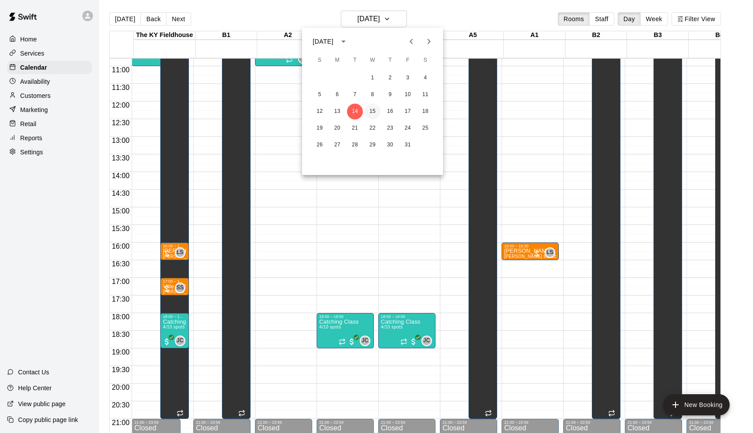
click at [374, 115] on button "15" at bounding box center [373, 112] width 16 height 16
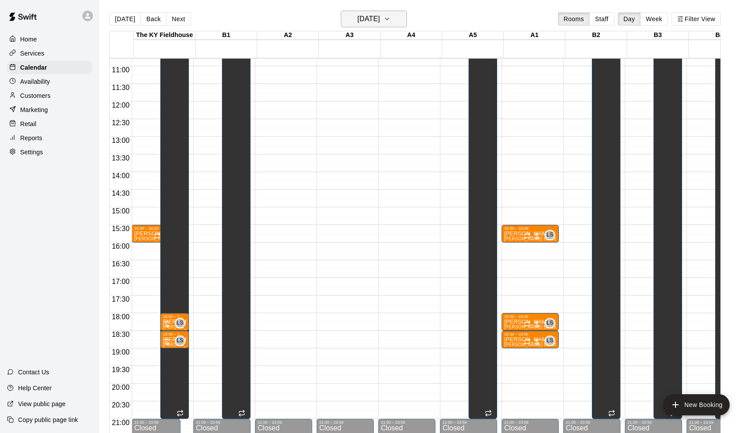
click at [366, 21] on h6 "[DATE]" at bounding box center [369, 19] width 22 height 12
click at [393, 114] on button "16" at bounding box center [390, 112] width 16 height 16
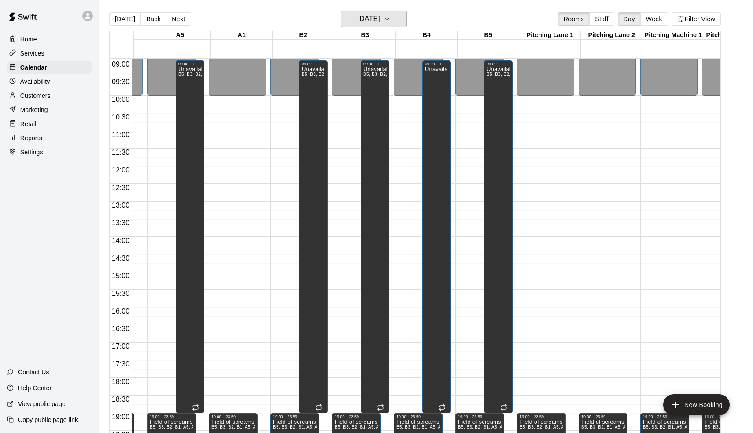
scroll to position [315, 327]
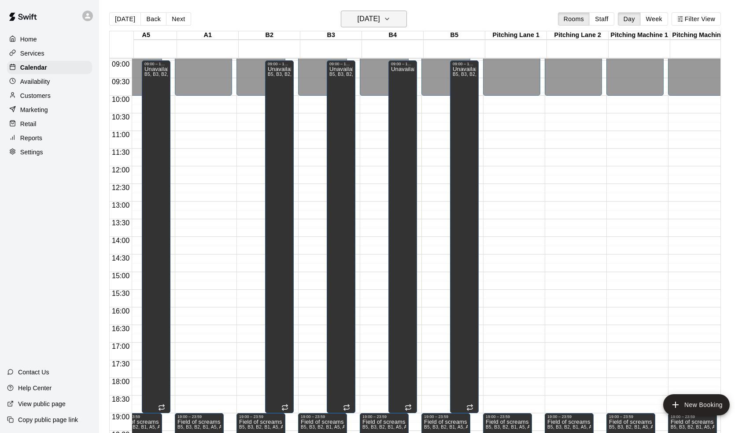
click at [367, 23] on h6 "[DATE]" at bounding box center [369, 19] width 22 height 12
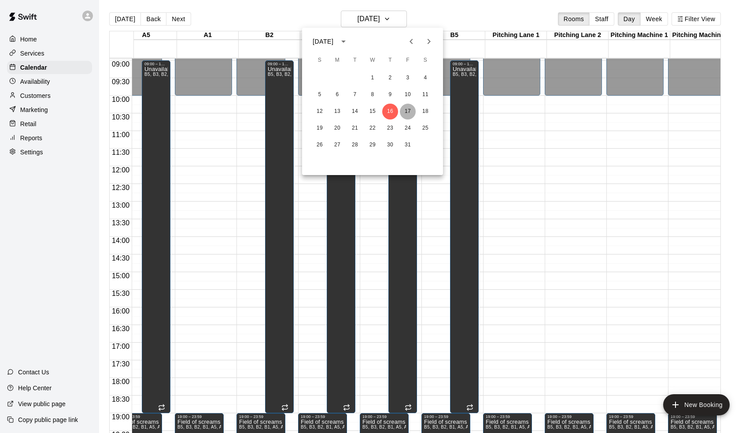
click at [409, 115] on button "17" at bounding box center [408, 112] width 16 height 16
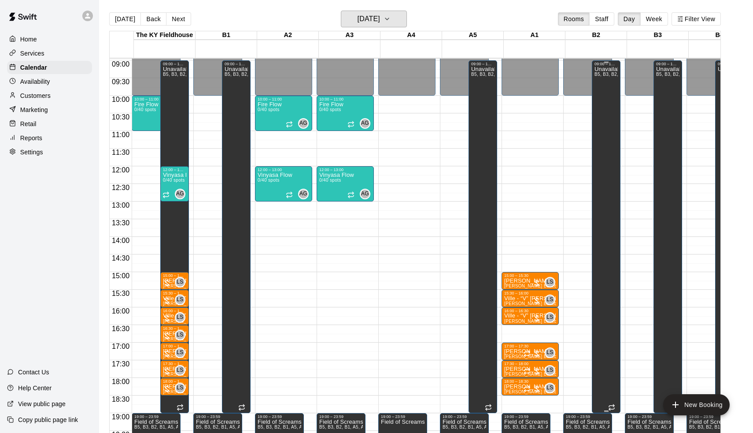
scroll to position [315, 0]
click at [121, 21] on button "[DATE]" at bounding box center [125, 18] width 32 height 13
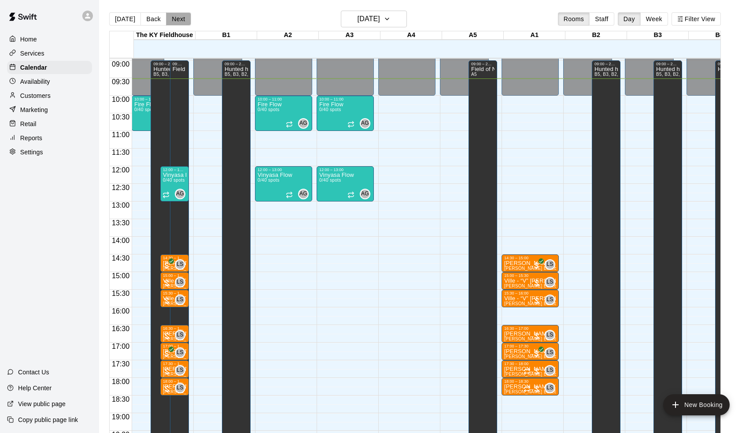
click at [174, 17] on button "Next" at bounding box center [178, 18] width 25 height 13
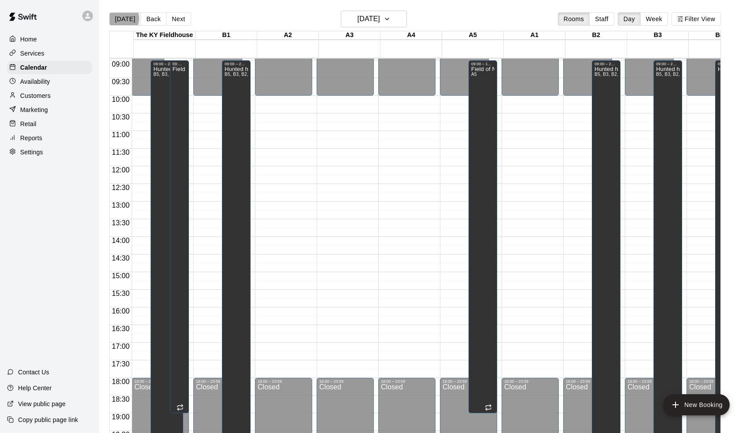
click at [121, 19] on button "[DATE]" at bounding box center [125, 18] width 32 height 13
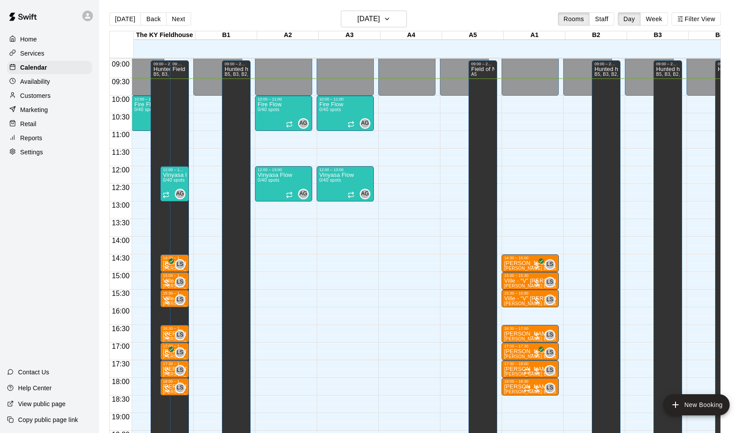
click at [375, 29] on div "[DATE] Back [DATE][DATE] Rooms Staff Day Week Filter View" at bounding box center [415, 21] width 612 height 20
click at [375, 16] on h6 "[DATE]" at bounding box center [369, 19] width 22 height 12
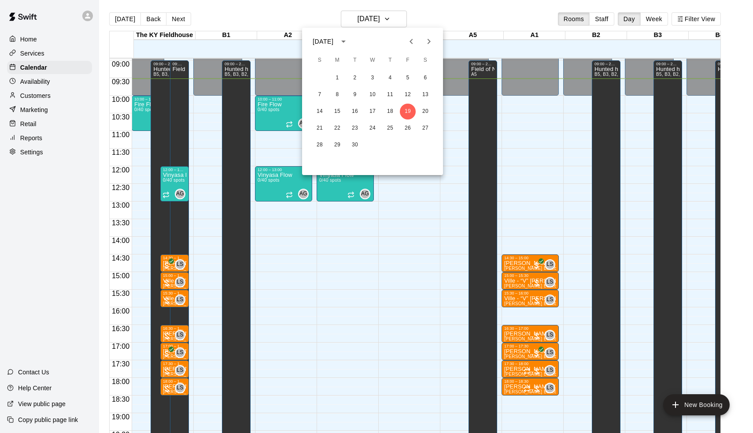
click at [224, 1] on div at bounding box center [376, 216] width 753 height 433
